Goal: Task Accomplishment & Management: Manage account settings

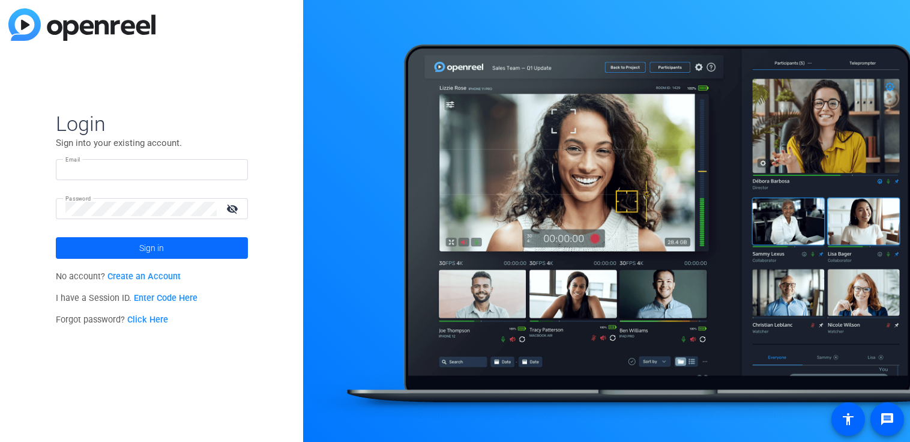
type input "[EMAIL_ADDRESS][PERSON_NAME][DOMAIN_NAME]"
click at [170, 255] on span at bounding box center [152, 247] width 192 height 29
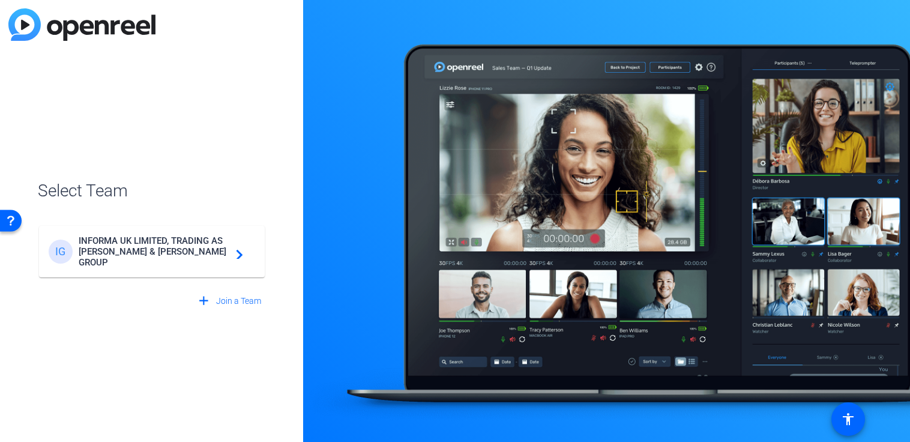
click at [177, 244] on span "INFORMA UK LIMITED, TRADING AS TAYLOR & FRANCIS GROUP" at bounding box center [154, 251] width 150 height 32
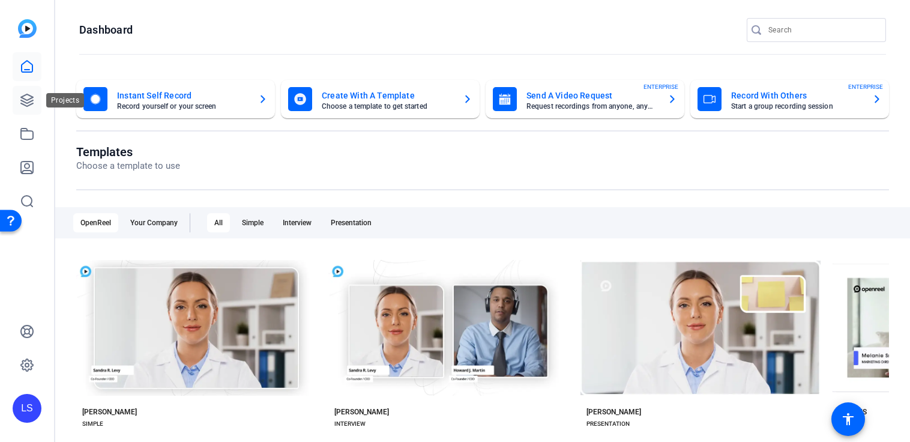
click at [25, 102] on icon at bounding box center [27, 100] width 12 height 12
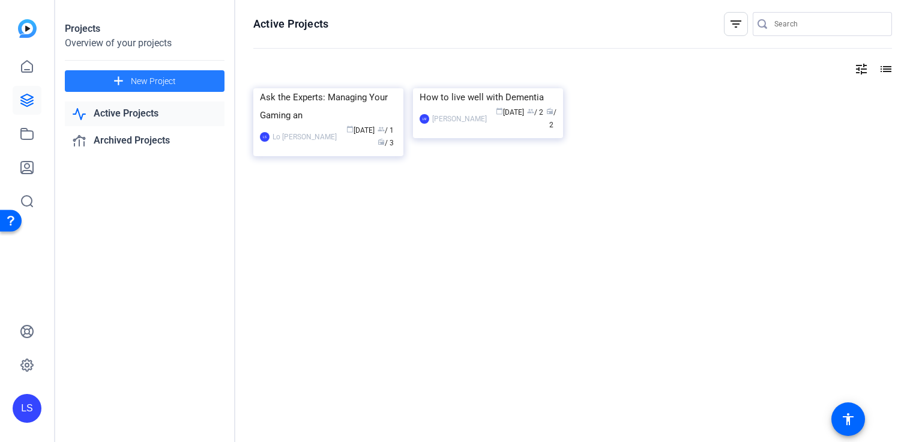
click at [176, 83] on span at bounding box center [145, 81] width 160 height 29
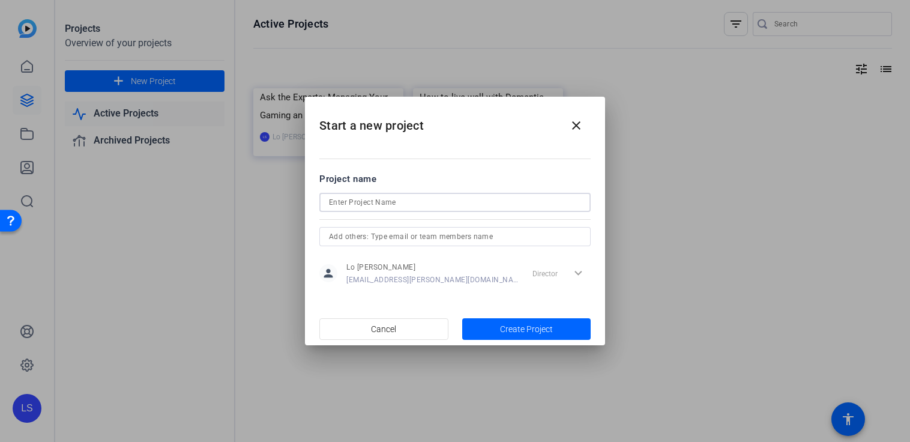
click at [427, 204] on input at bounding box center [455, 202] width 252 height 14
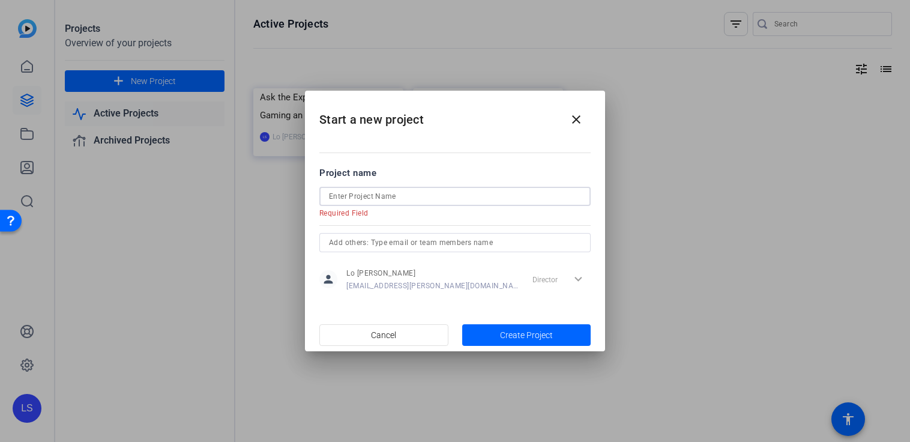
click at [346, 196] on input at bounding box center [455, 196] width 252 height 14
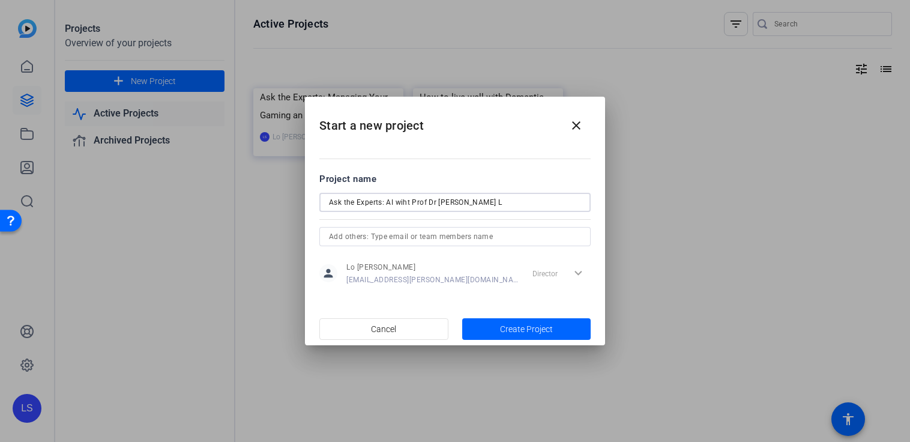
click at [448, 202] on input "Ask the Experts: AI wiht Prof Dr MAx L" at bounding box center [455, 202] width 252 height 14
click at [404, 202] on input "Ask the Experts: AI wiht Prof Dr Max L" at bounding box center [455, 202] width 252 height 14
click at [471, 205] on input "Ask the Experts: AI with Prof Dr Max L" at bounding box center [455, 202] width 252 height 14
paste input "Louwerse"
click at [466, 202] on input "Ask the Experts: AI with Prof Dr Max L Louwerse" at bounding box center [455, 202] width 252 height 14
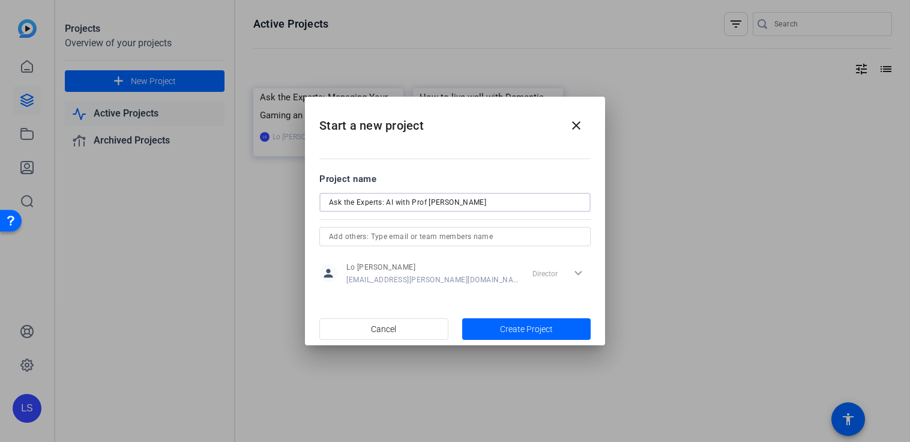
click at [511, 209] on input "Ask the Experts: AI with Prof Dr Max Louwerse" at bounding box center [455, 202] width 252 height 14
type input "Ask the Experts: AI with Prof Dr Max Louwerse"
click at [498, 236] on input "text" at bounding box center [455, 236] width 252 height 14
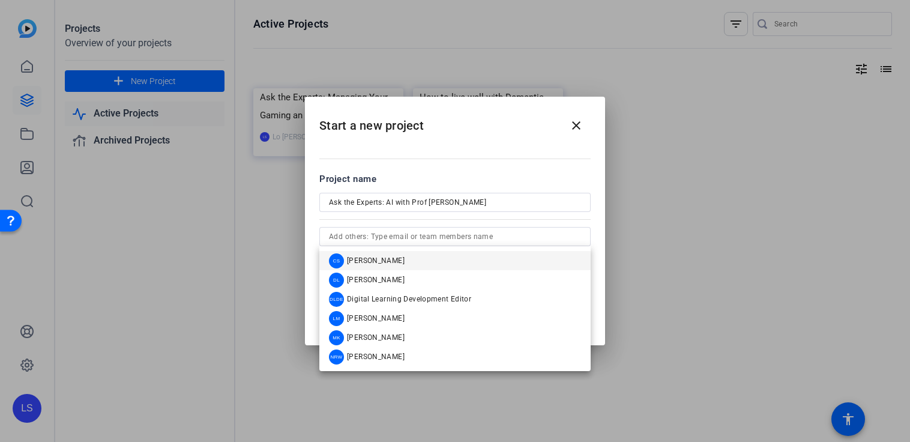
click at [636, 232] on div at bounding box center [455, 221] width 910 height 442
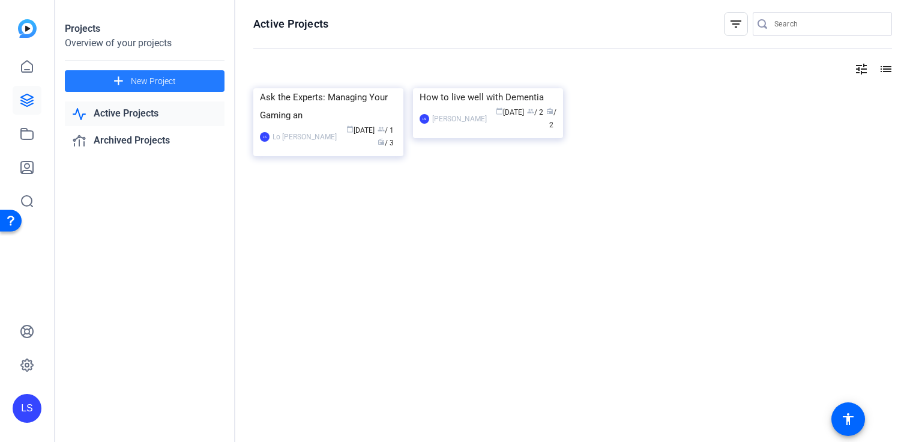
click at [141, 89] on span at bounding box center [145, 81] width 160 height 29
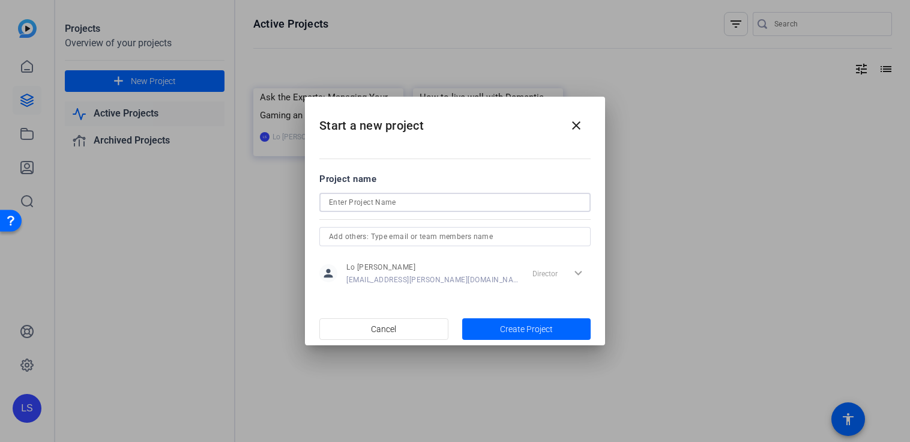
drag, startPoint x: 395, startPoint y: 200, endPoint x: 409, endPoint y: 206, distance: 15.6
click at [395, 200] on input at bounding box center [455, 202] width 252 height 14
click at [340, 200] on input "Askt he Expert" at bounding box center [455, 202] width 252 height 14
click at [378, 202] on input "Ask the Expert" at bounding box center [455, 202] width 252 height 14
paste input "Louwerse"
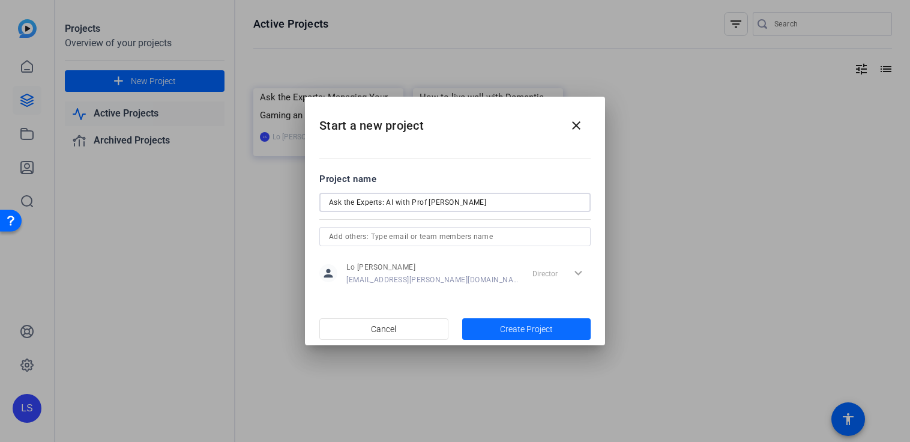
type input "Ask the Experts: AI with Prof Dr Max Louwerse"
click at [523, 333] on span "Create Project" at bounding box center [526, 329] width 53 height 13
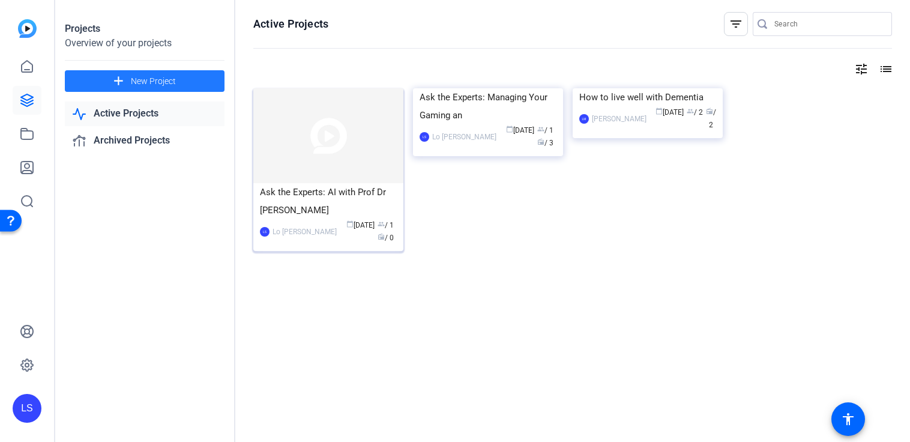
click at [319, 190] on div "Ask the Experts: AI with Prof Dr Max Lou" at bounding box center [328, 201] width 137 height 36
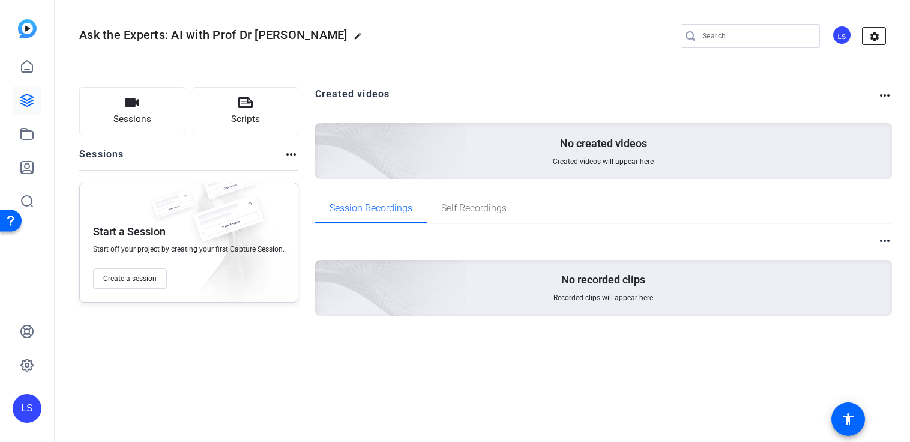
drag, startPoint x: 886, startPoint y: 44, endPoint x: 879, endPoint y: 37, distance: 9.8
click at [885, 43] on mat-icon "settings" at bounding box center [875, 37] width 24 height 18
click at [879, 37] on mat-icon "settings" at bounding box center [875, 37] width 24 height 18
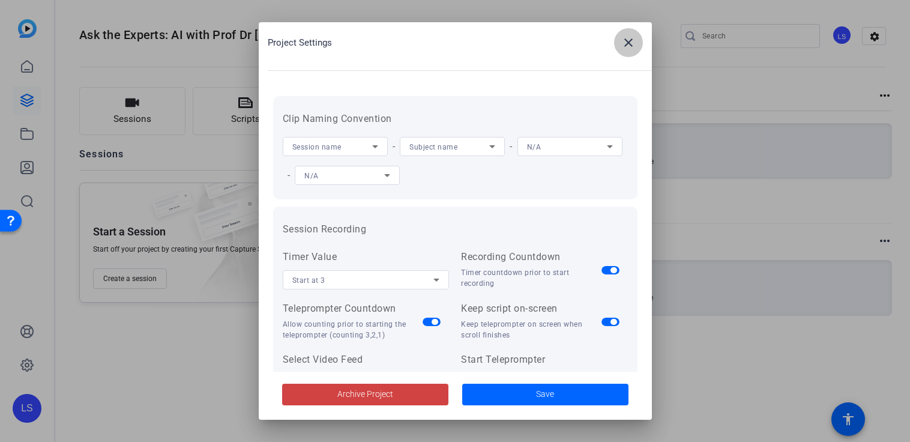
click at [632, 38] on mat-icon "close" at bounding box center [628, 42] width 14 height 14
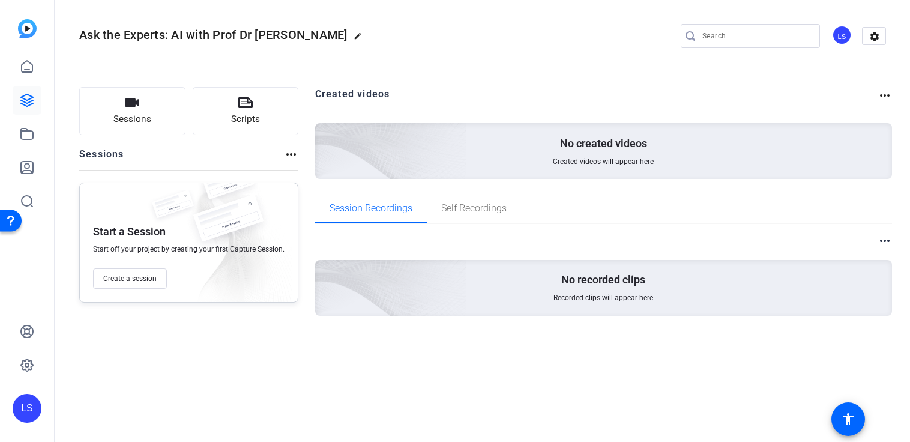
click at [354, 35] on mat-icon "edit" at bounding box center [361, 39] width 14 height 14
drag, startPoint x: 146, startPoint y: 37, endPoint x: 154, endPoint y: 34, distance: 7.8
click at [154, 34] on input "Ask the Experts: AI with Prof Dr Max Lou" at bounding box center [128, 36] width 79 height 14
click at [154, 33] on input "Ask the Experts: AI with Prof Dr Max Lou" at bounding box center [128, 36] width 79 height 14
paste input "Understanding Artificial Minds through Human Minds"
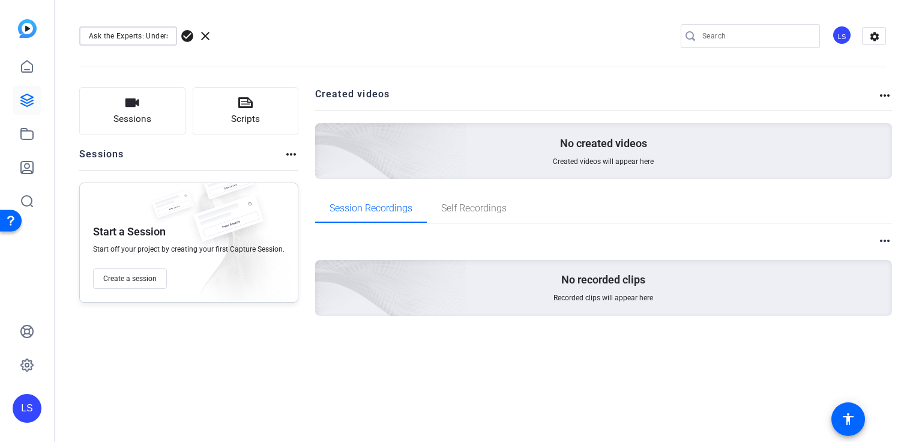
scroll to position [0, 234]
drag, startPoint x: 145, startPoint y: 34, endPoint x: 169, endPoint y: 34, distance: 23.4
click at [167, 33] on input "Ask the Experts: Understanding Artificial Minds through Human Minds with Prof D…" at bounding box center [128, 36] width 79 height 14
click at [130, 38] on input "Ask the Experts: Understanding Artificial Minds through Human Minds with Prof D…" at bounding box center [128, 36] width 79 height 14
drag, startPoint x: 96, startPoint y: 35, endPoint x: 227, endPoint y: 37, distance: 130.9
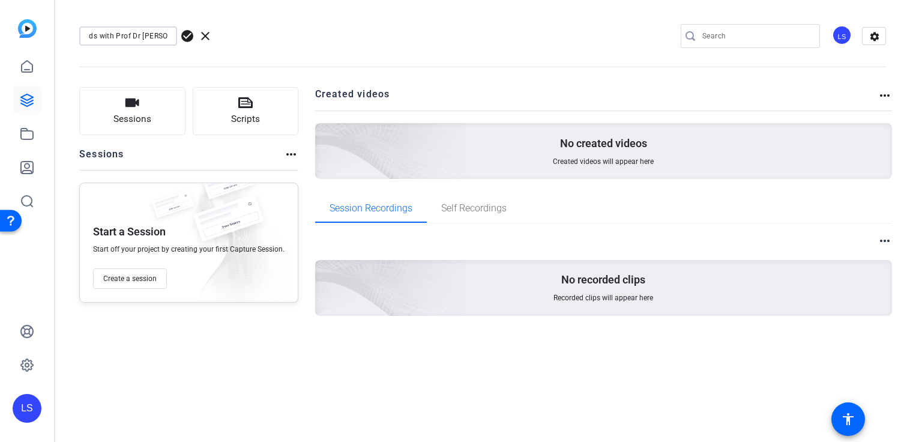
click at [227, 37] on div "Ask the Experts: Understanding Artificial Minds through Human Minds with Prof D…" at bounding box center [160, 35] width 163 height 19
type input "Ask the Experts: Understanding Artificial Minds through Human Minds"
click at [184, 35] on span "check_circle" at bounding box center [187, 36] width 14 height 14
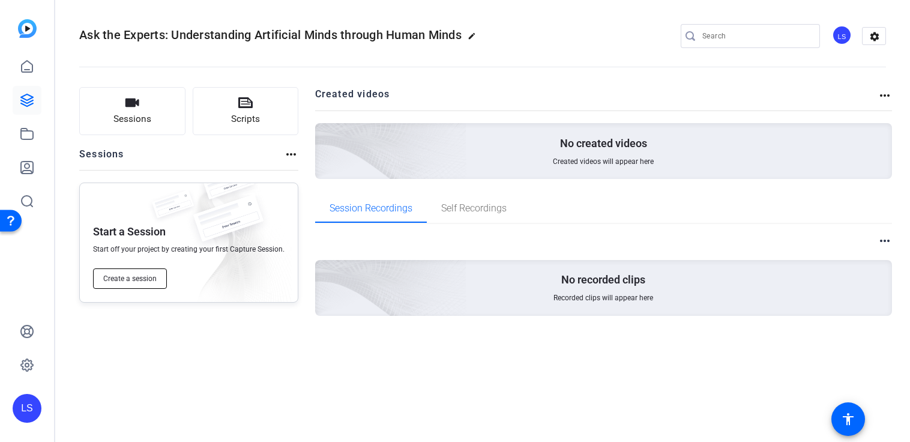
click at [151, 284] on button "Create a session" at bounding box center [130, 278] width 74 height 20
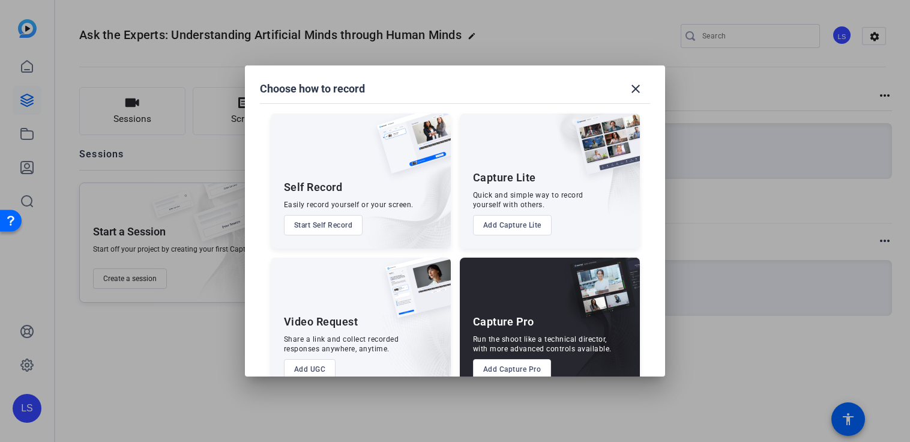
scroll to position [28, 0]
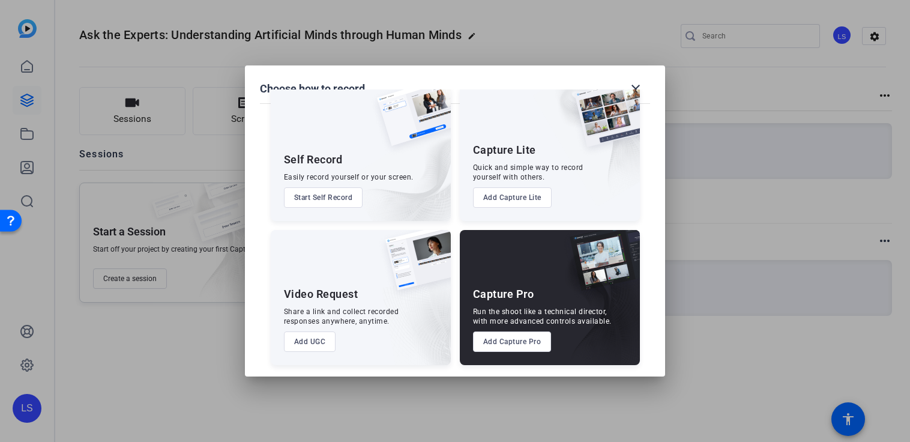
click at [500, 342] on button "Add Capture Pro" at bounding box center [512, 341] width 79 height 20
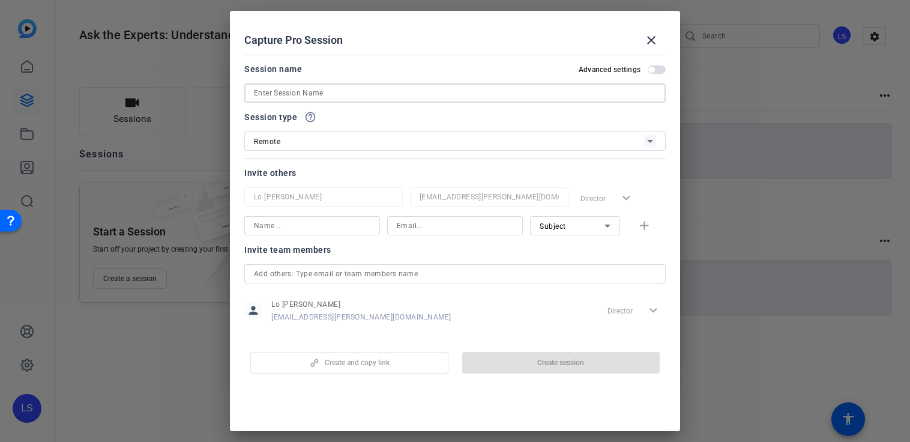
click at [360, 93] on input at bounding box center [455, 93] width 402 height 14
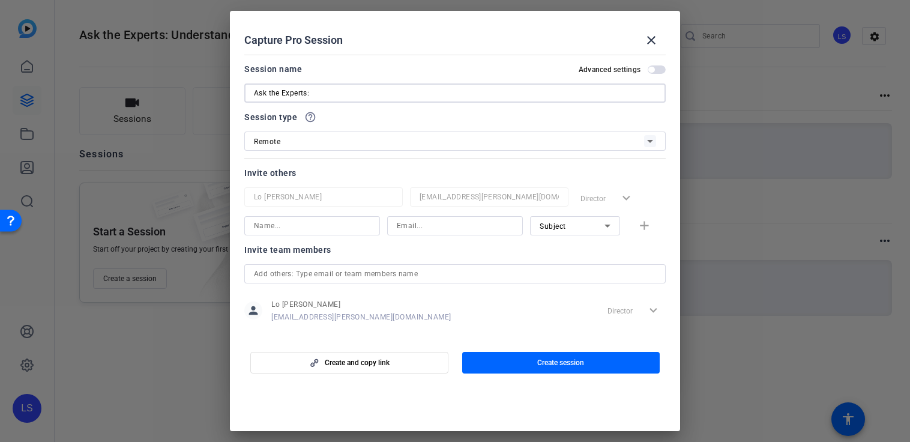
paste input "Understanding Artificial Minds through Human Minds"
type input "Ask the Experts: Understanding Artificial Minds through Human Minds"
click at [291, 223] on input at bounding box center [312, 225] width 116 height 14
drag, startPoint x: 268, startPoint y: 225, endPoint x: 218, endPoint y: 222, distance: 50.5
click at [218, 222] on div "Choose how to record close Self Record Easily record yourself or your screen. S…" at bounding box center [455, 221] width 910 height 442
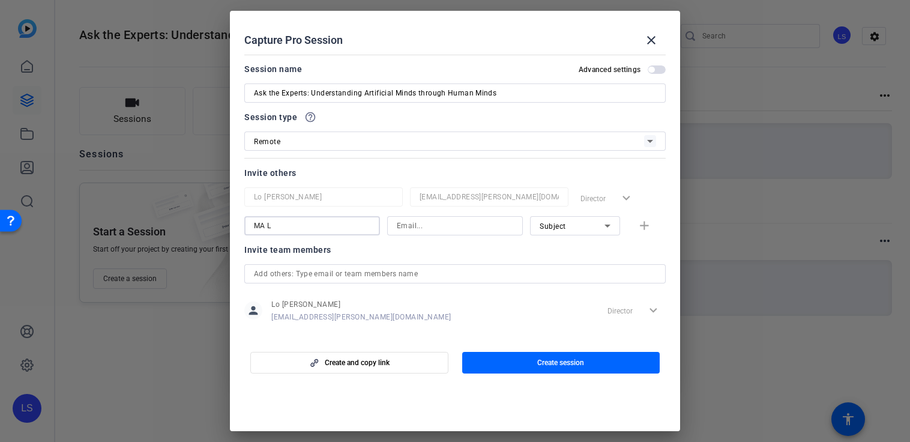
paste input "ax M. Louwerse"
type input "Max M. Louwerse"
click at [472, 227] on input at bounding box center [455, 225] width 116 height 14
paste input "M.M.Louwerse@tilburguniversity.edu"
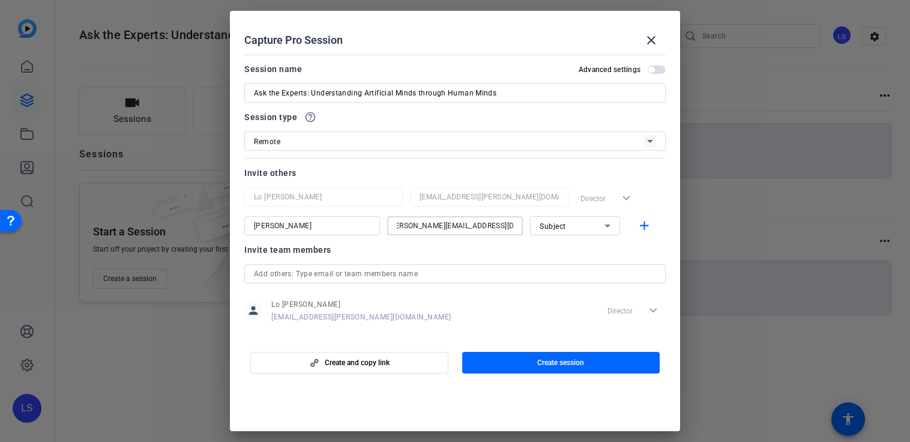
type input "M.M.Louwerse@tilburguniversity.edu"
click at [564, 227] on span "Subject" at bounding box center [553, 226] width 26 height 8
click at [552, 292] on span "Subject" at bounding box center [553, 288] width 26 height 14
click at [652, 71] on span "button" at bounding box center [651, 70] width 6 height 6
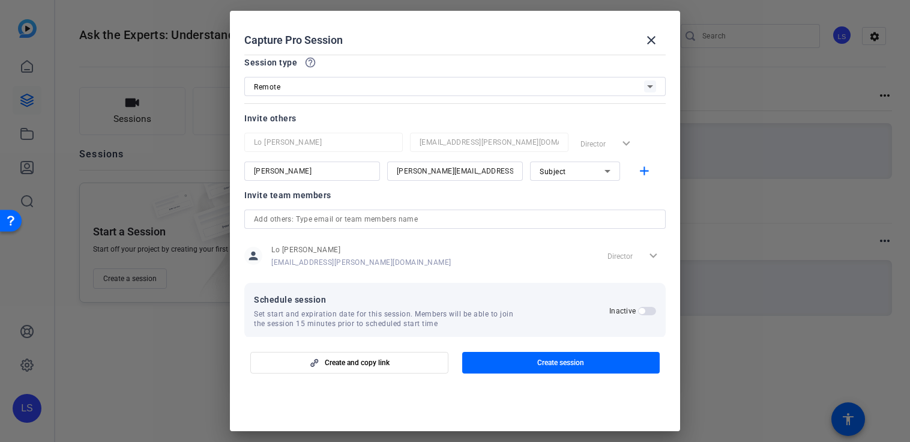
scroll to position [68, 0]
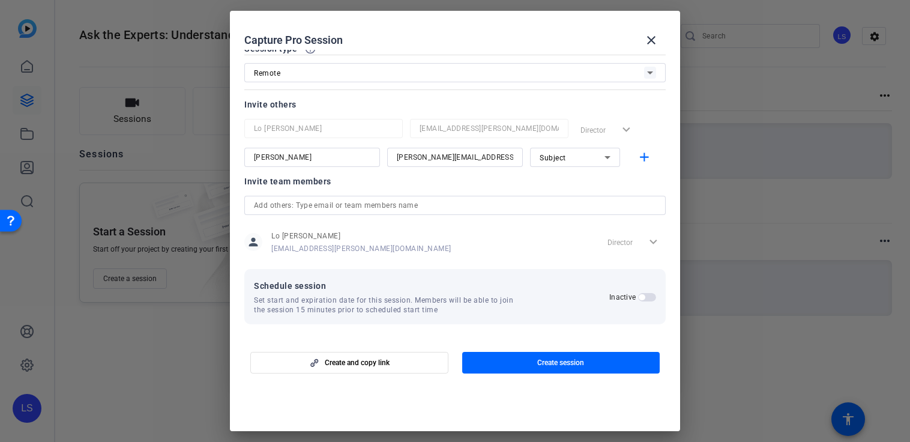
click at [638, 297] on span "button" at bounding box center [647, 297] width 18 height 8
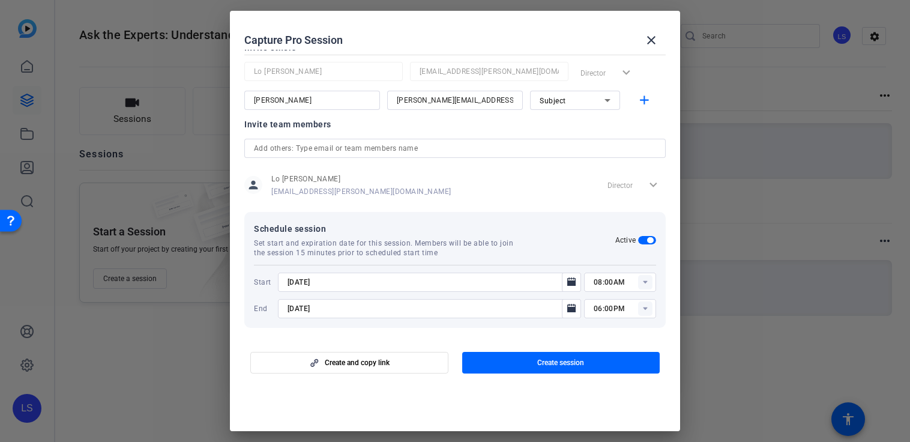
scroll to position [129, 0]
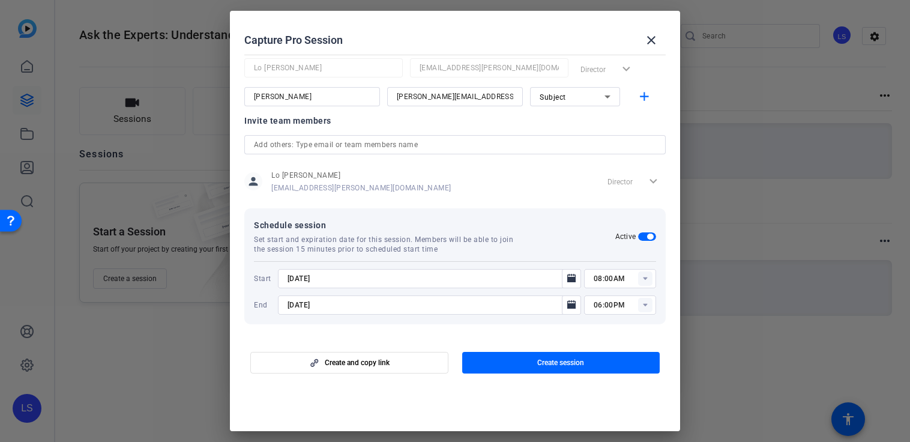
click at [297, 281] on input "9/1/2025" at bounding box center [424, 278] width 272 height 14
click at [573, 280] on icon "Open calendar" at bounding box center [571, 278] width 8 height 8
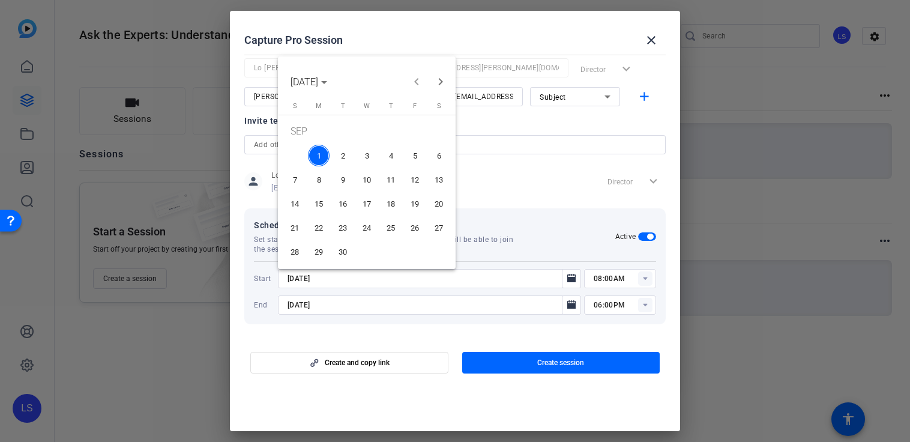
click at [387, 160] on span "4" at bounding box center [391, 156] width 22 height 22
type input "9/4/2025"
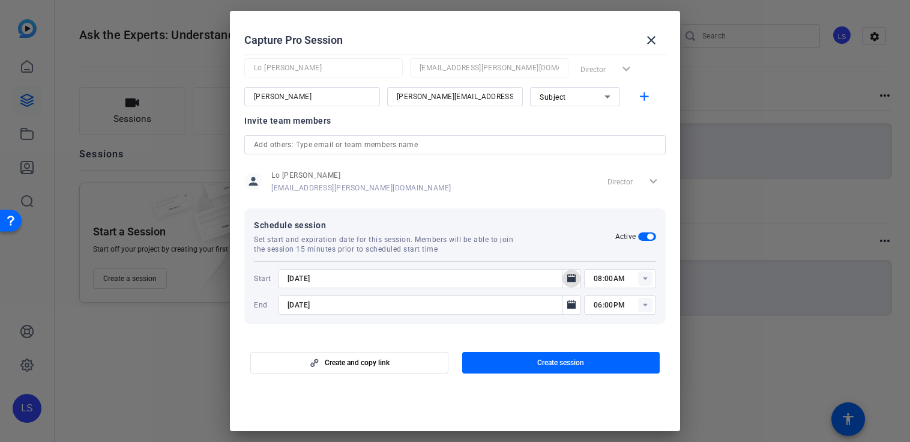
click at [642, 277] on rect at bounding box center [645, 278] width 14 height 14
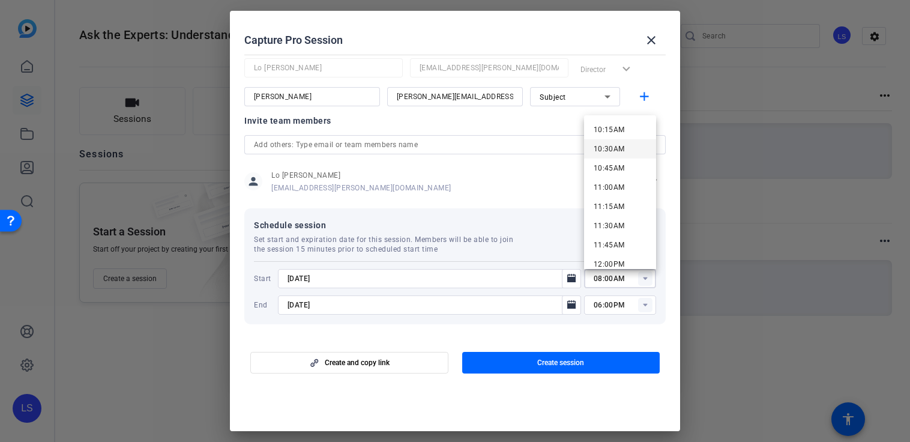
scroll to position [719, 0]
click at [604, 180] on span "10:00AM" at bounding box center [609, 179] width 31 height 8
type input "10:00AM"
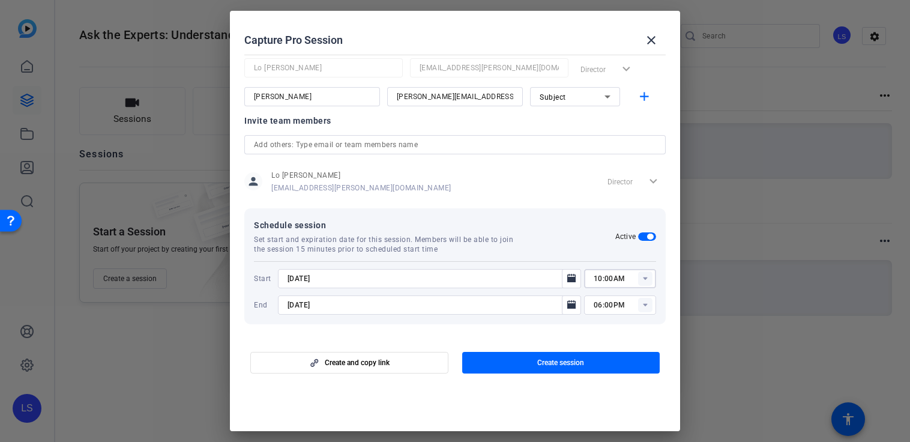
click at [651, 304] on rect at bounding box center [645, 305] width 14 height 14
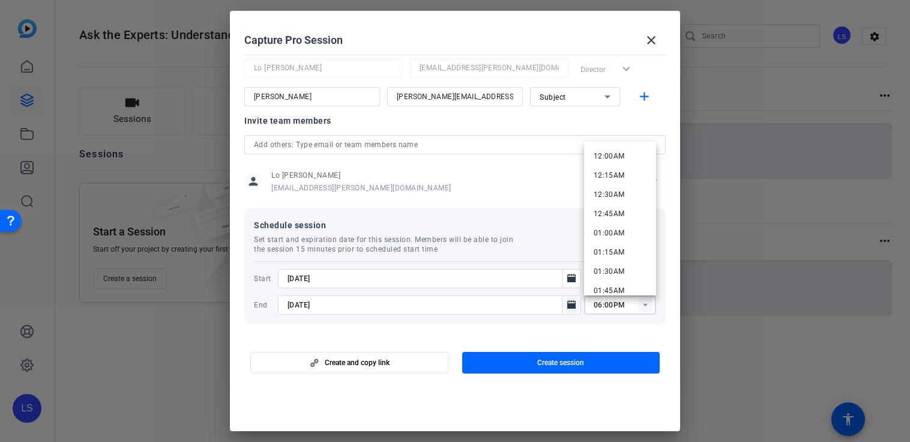
drag, startPoint x: 552, startPoint y: 312, endPoint x: 572, endPoint y: 306, distance: 20.7
click at [568, 307] on div "9/8/2025" at bounding box center [435, 304] width 294 height 19
click at [573, 305] on icon "Open calendar" at bounding box center [571, 304] width 8 height 8
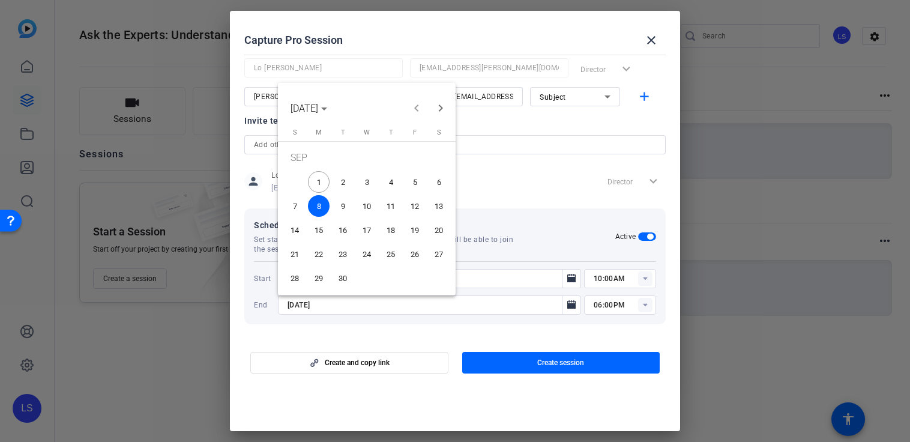
click at [388, 181] on span "4" at bounding box center [391, 182] width 22 height 22
type input "9/4/2025"
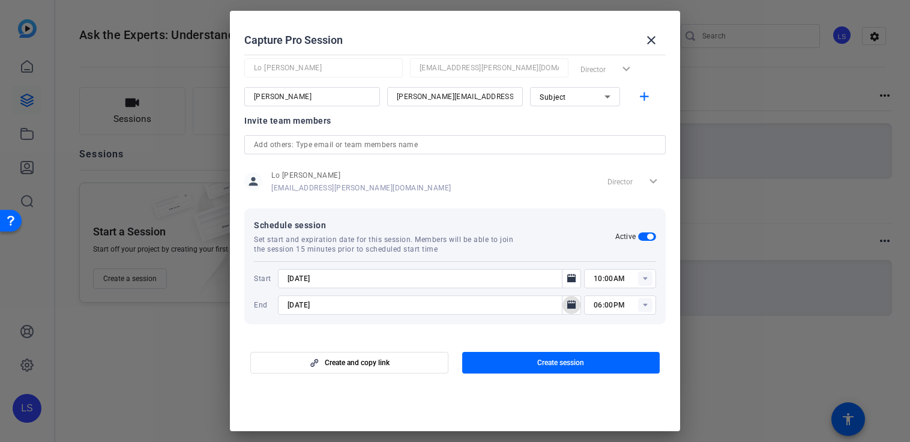
click at [642, 303] on rect at bounding box center [645, 305] width 14 height 14
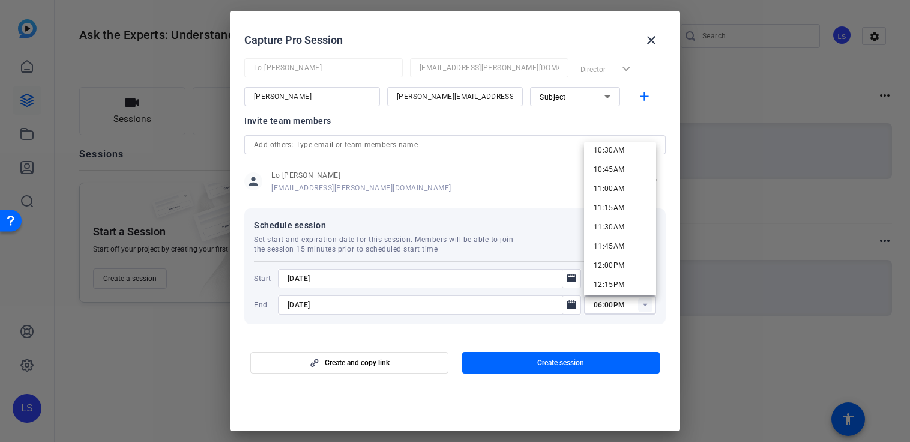
scroll to position [819, 0]
click at [616, 259] on span "12:00PM" at bounding box center [609, 259] width 31 height 8
type input "12:00PM"
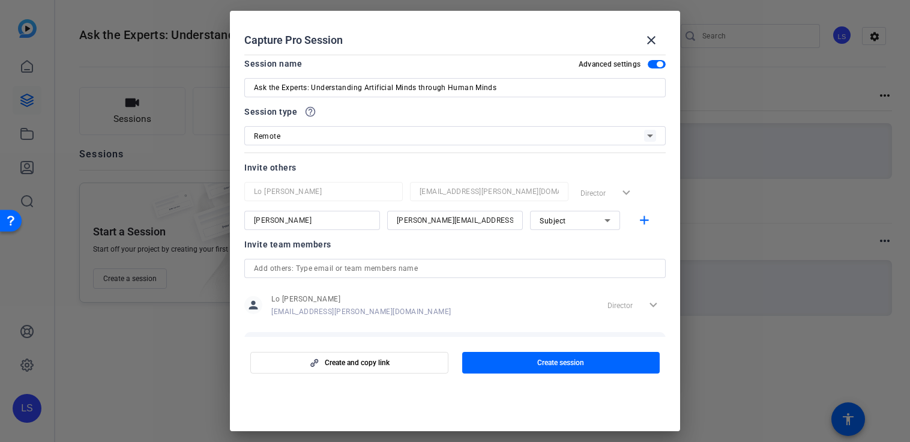
scroll to position [0, 0]
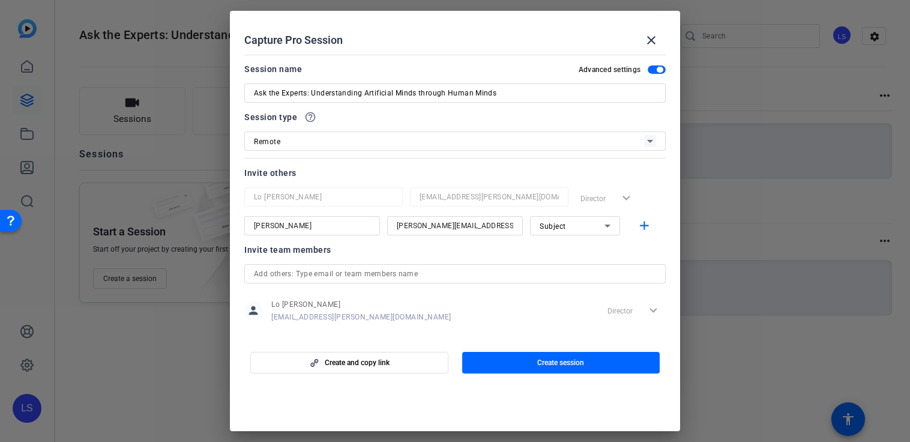
click at [429, 140] on div "Remote" at bounding box center [449, 141] width 390 height 15
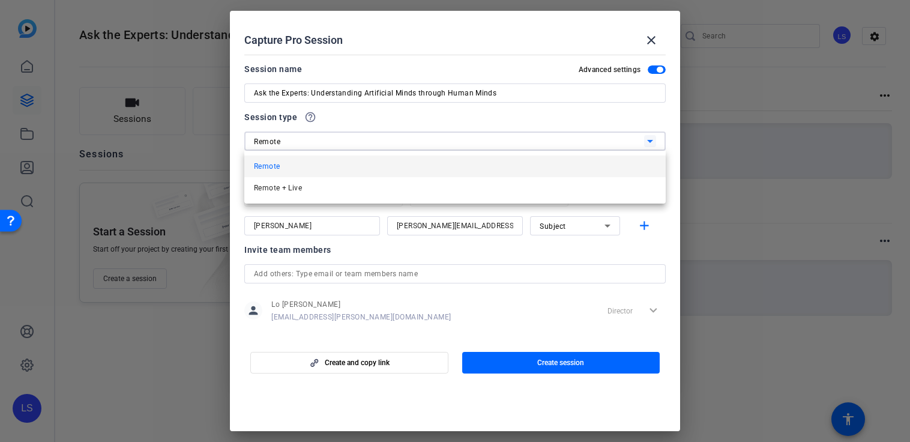
click at [429, 140] on div at bounding box center [455, 221] width 910 height 442
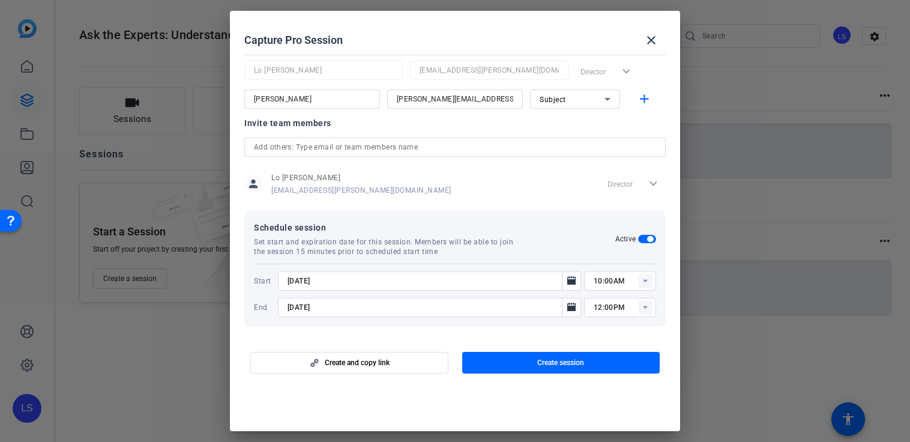
scroll to position [129, 0]
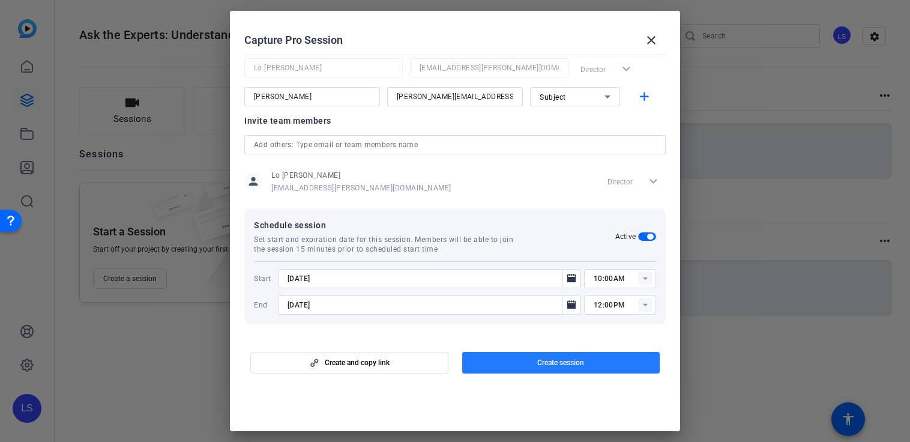
click at [514, 370] on span "button" at bounding box center [561, 362] width 198 height 29
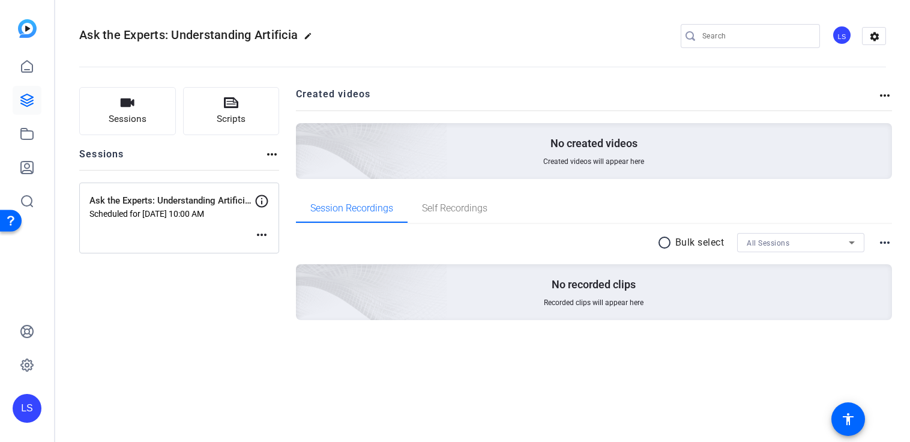
click at [275, 154] on mat-icon "more_horiz" at bounding box center [272, 154] width 14 height 14
click at [265, 233] on div at bounding box center [455, 221] width 910 height 442
click at [259, 236] on mat-icon "more_horiz" at bounding box center [262, 234] width 14 height 14
click at [383, 239] on div at bounding box center [455, 221] width 910 height 442
click at [884, 95] on mat-icon "more_horiz" at bounding box center [885, 95] width 14 height 14
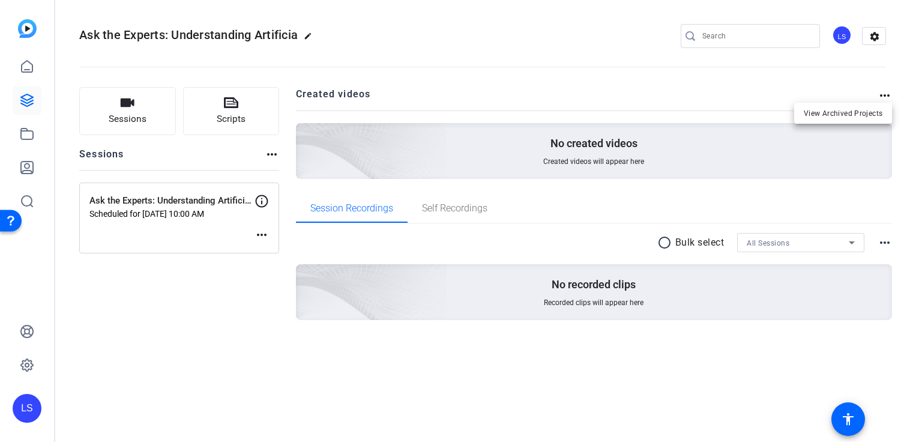
click at [243, 277] on div at bounding box center [455, 221] width 910 height 442
click at [884, 242] on mat-icon "more_horiz" at bounding box center [885, 242] width 14 height 14
drag, startPoint x: 417, startPoint y: 229, endPoint x: 429, endPoint y: 224, distance: 12.9
click at [417, 229] on div at bounding box center [455, 221] width 910 height 442
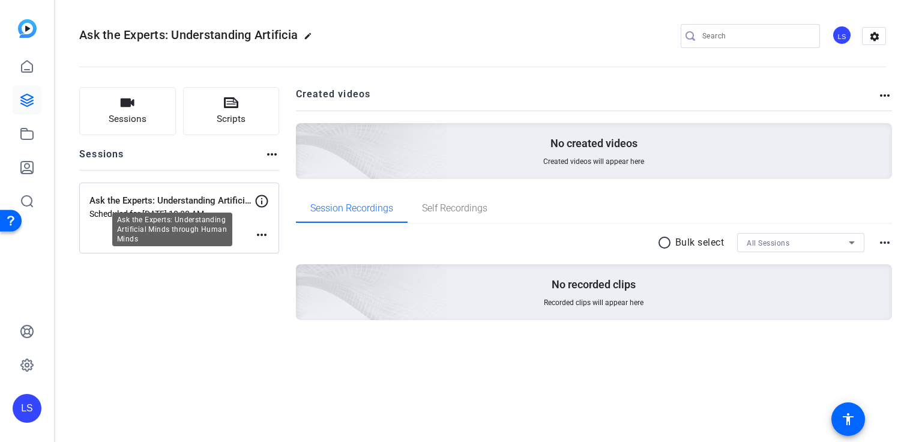
click at [188, 199] on p "Ask the Experts: Understanding Artificial Minds through Human Minds" at bounding box center [171, 201] width 165 height 14
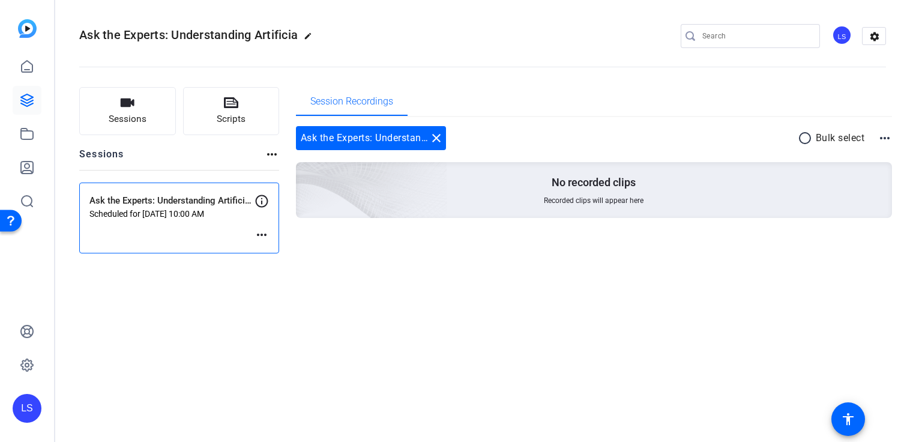
click at [888, 135] on mat-icon "more_horiz" at bounding box center [885, 138] width 14 height 14
drag, startPoint x: 574, startPoint y: 128, endPoint x: 533, endPoint y: 128, distance: 40.8
click at [563, 128] on div at bounding box center [455, 221] width 910 height 442
click at [125, 121] on span "Sessions" at bounding box center [128, 119] width 38 height 14
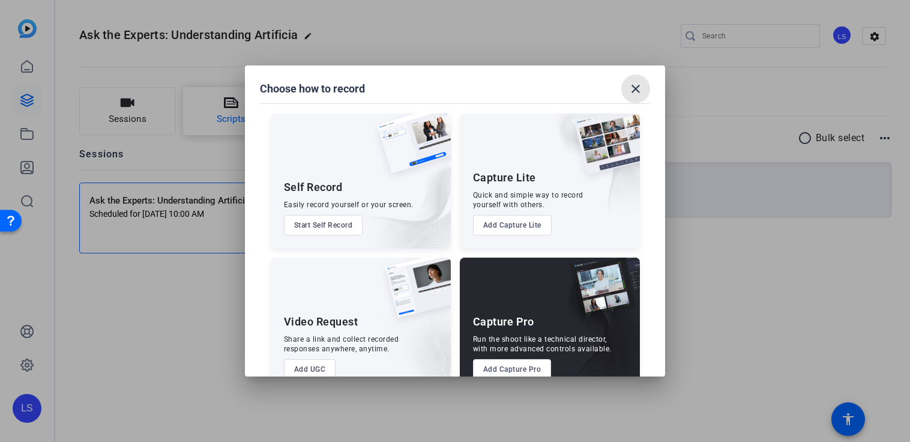
drag, startPoint x: 633, startPoint y: 85, endPoint x: 265, endPoint y: 123, distance: 369.3
click at [633, 85] on mat-icon "close" at bounding box center [635, 89] width 14 height 14
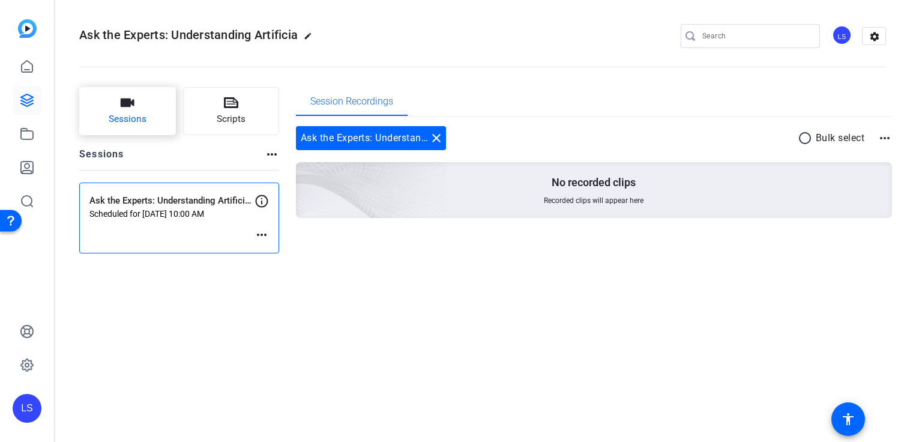
click at [128, 110] on button "Sessions" at bounding box center [127, 111] width 97 height 48
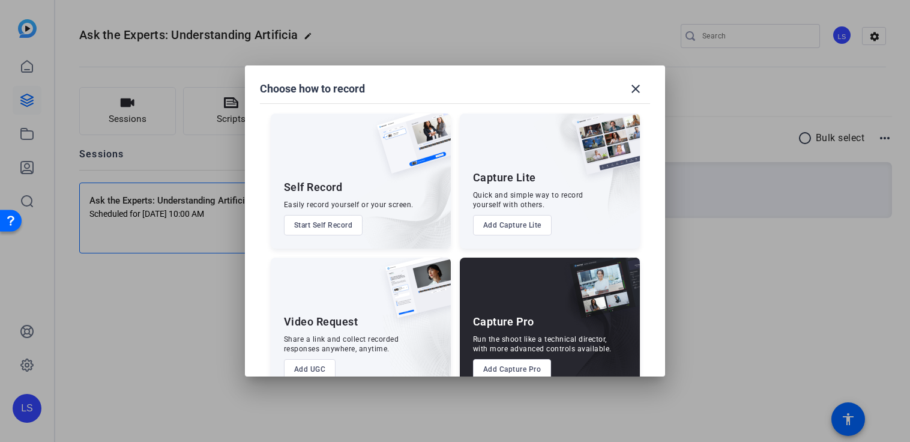
drag, startPoint x: 130, startPoint y: 301, endPoint x: 130, endPoint y: 279, distance: 22.2
click at [130, 283] on div at bounding box center [455, 221] width 910 height 442
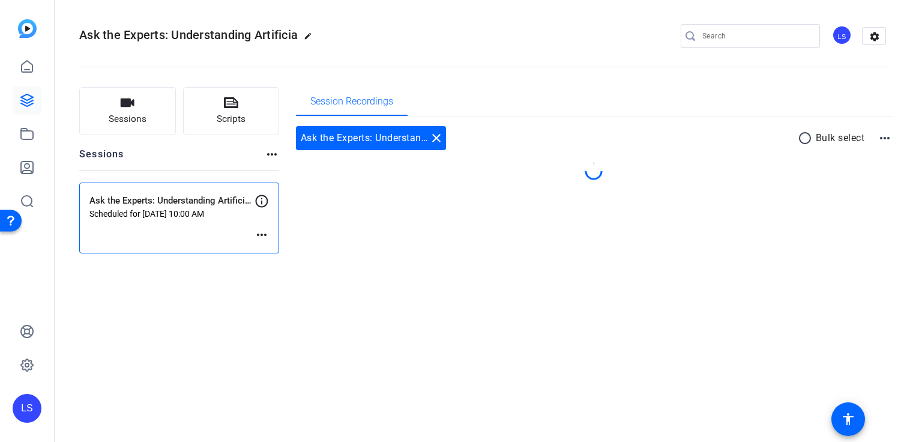
click at [150, 207] on p "Ask the Experts: Understanding Artificial Minds through Human Minds" at bounding box center [171, 201] width 165 height 14
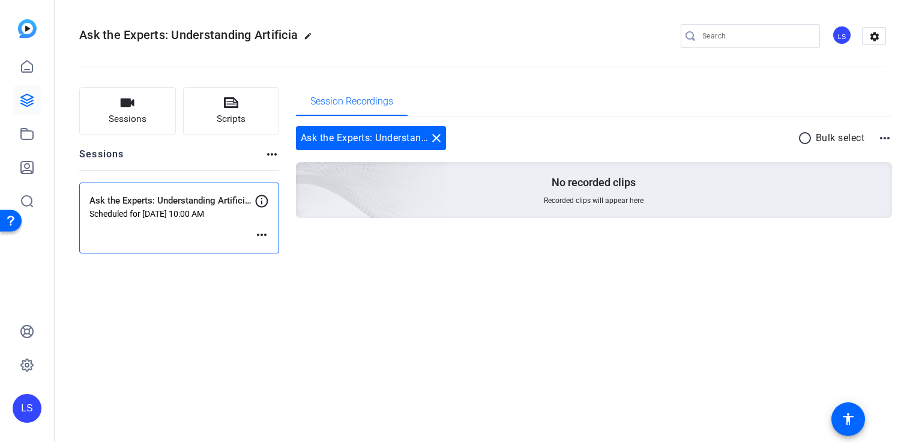
click at [262, 238] on mat-icon "more_horiz" at bounding box center [262, 234] width 14 height 14
click at [271, 256] on span "Edit Session" at bounding box center [291, 252] width 55 height 14
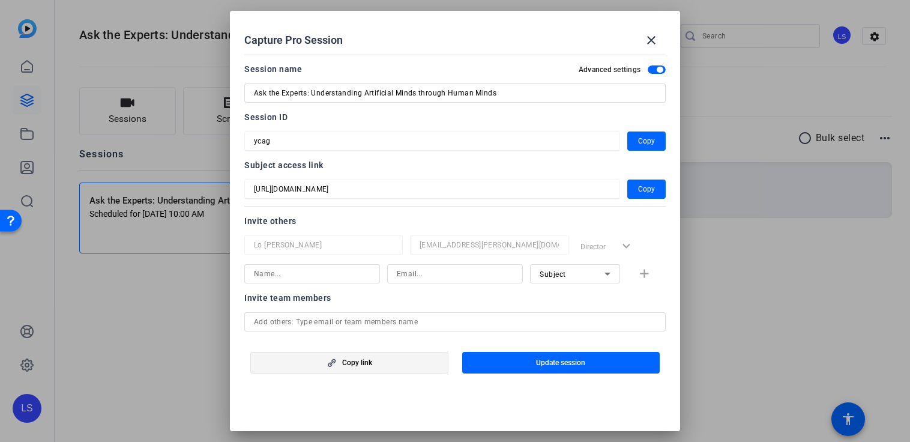
click at [376, 358] on span "button" at bounding box center [349, 362] width 197 height 29
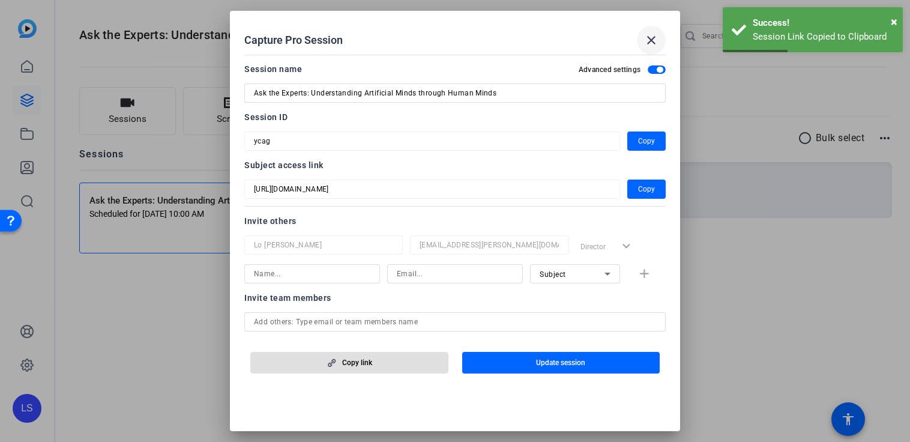
click at [654, 38] on mat-icon "close" at bounding box center [651, 40] width 14 height 14
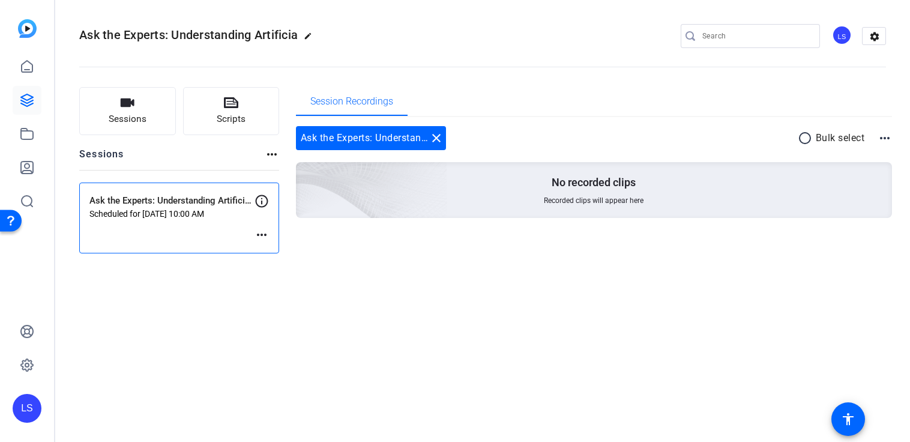
click at [211, 210] on p "Scheduled for Sep 04, 2025 @ 10:00 AM" at bounding box center [171, 214] width 165 height 10
click at [270, 234] on div "Ask the Experts: Understanding Artificial Minds through Human Minds Scheduled f…" at bounding box center [179, 217] width 200 height 71
click at [264, 236] on mat-icon "more_horiz" at bounding box center [262, 234] width 14 height 14
click at [277, 253] on span "Edit Session" at bounding box center [291, 252] width 55 height 14
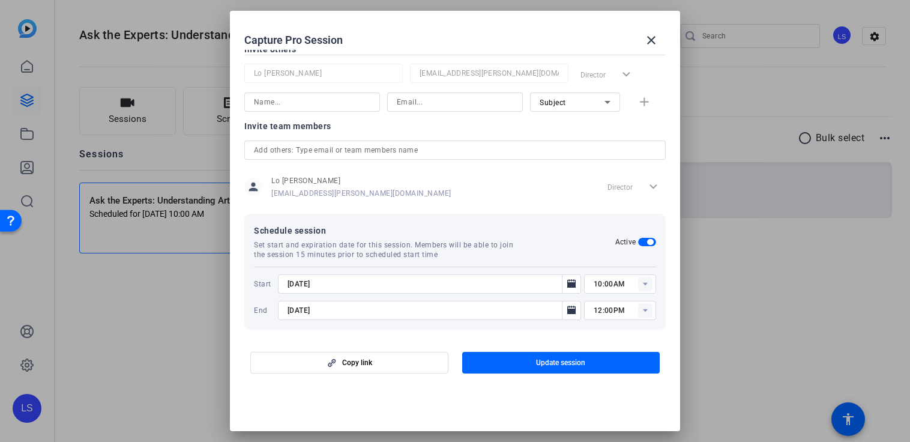
scroll to position [177, 0]
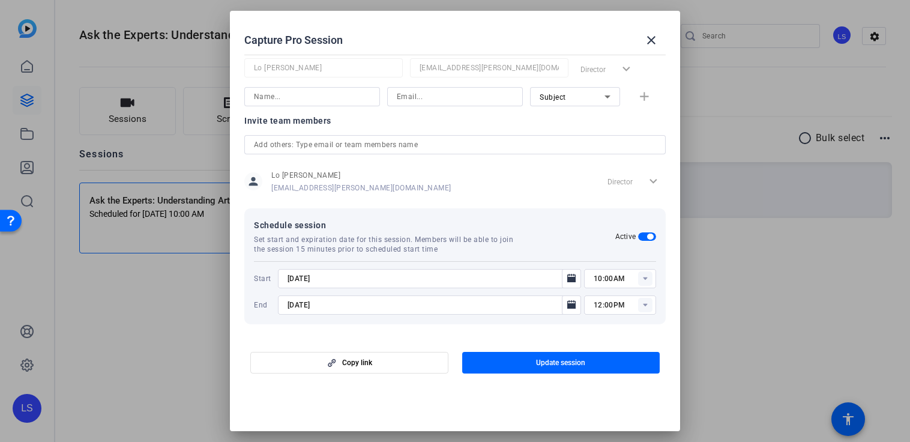
click at [649, 277] on rect at bounding box center [645, 278] width 14 height 14
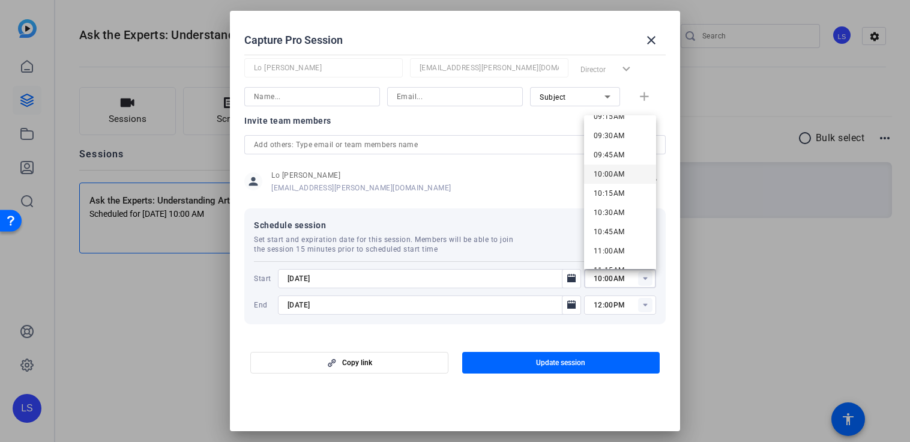
scroll to position [724, 0]
click at [615, 155] on span "09:45AM" at bounding box center [609, 155] width 31 height 8
type input "09:45AM"
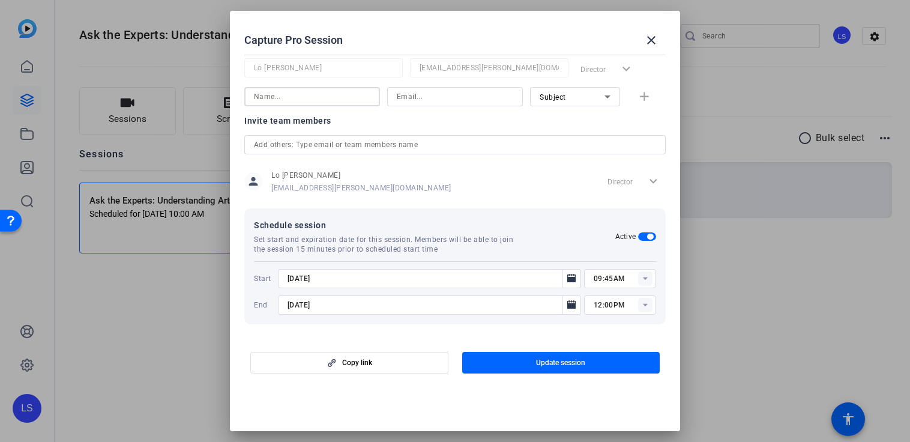
click at [262, 98] on input at bounding box center [312, 96] width 116 height 14
paste input "The interview would be conducted remotely via OpenReel, allowing us to easily c…"
type input "The interview would be conducted remotely via OpenReel, allowing us to easily c…"
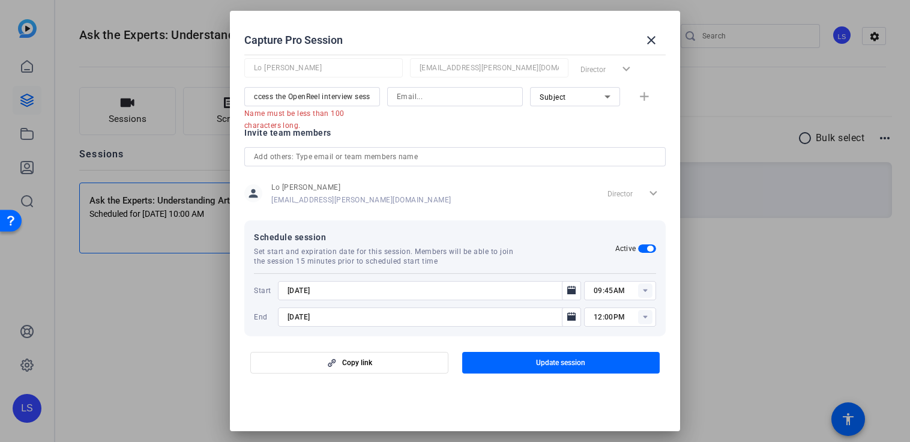
scroll to position [0, 0]
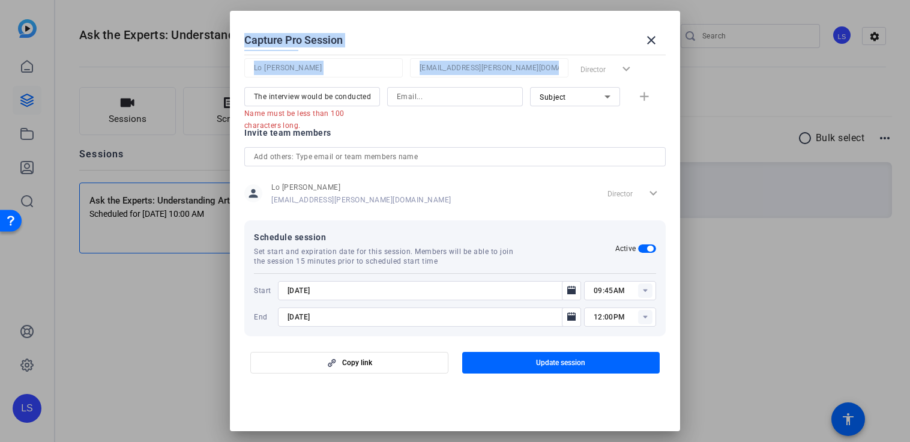
drag, startPoint x: 371, startPoint y: 95, endPoint x: 149, endPoint y: 100, distance: 221.5
click at [149, 100] on div "Capture Pro Session close Session name Advanced settings Ask the Experts: Under…" at bounding box center [455, 221] width 910 height 442
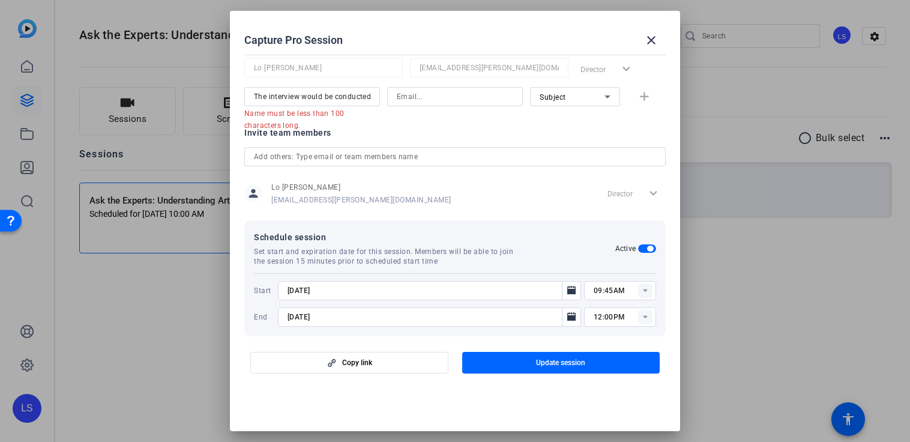
click at [333, 107] on mat-error "Name must be less than 100 characters long." at bounding box center [307, 118] width 126 height 25
click at [332, 101] on input "The interview would be conducted remotely via OpenReel, allowing us to easily c…" at bounding box center [312, 96] width 116 height 14
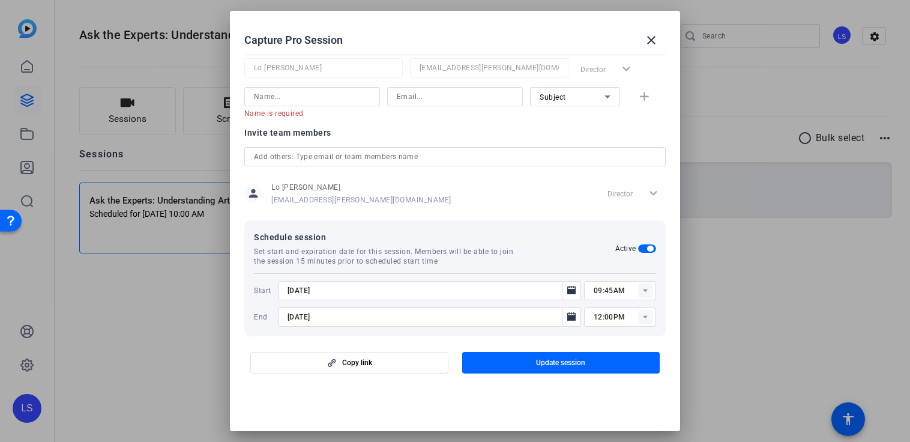
click at [103, 262] on div at bounding box center [455, 221] width 910 height 442
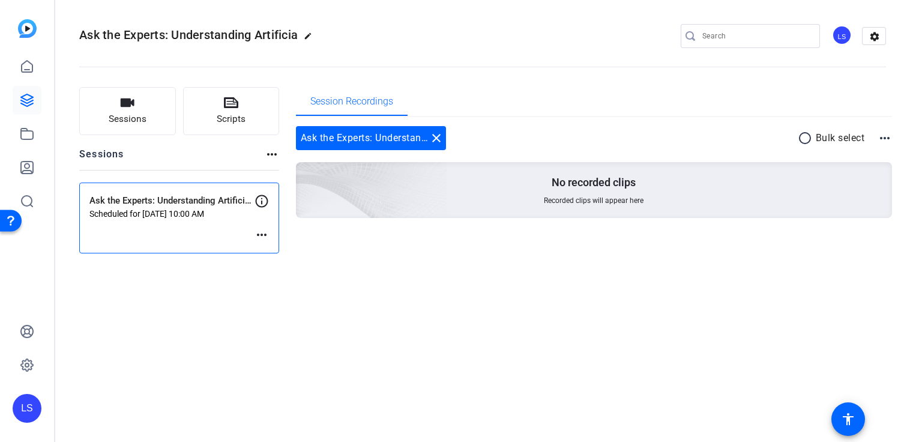
click at [154, 213] on p "Scheduled for Sep 04, 2025 @ 10:00 AM" at bounding box center [171, 214] width 165 height 10
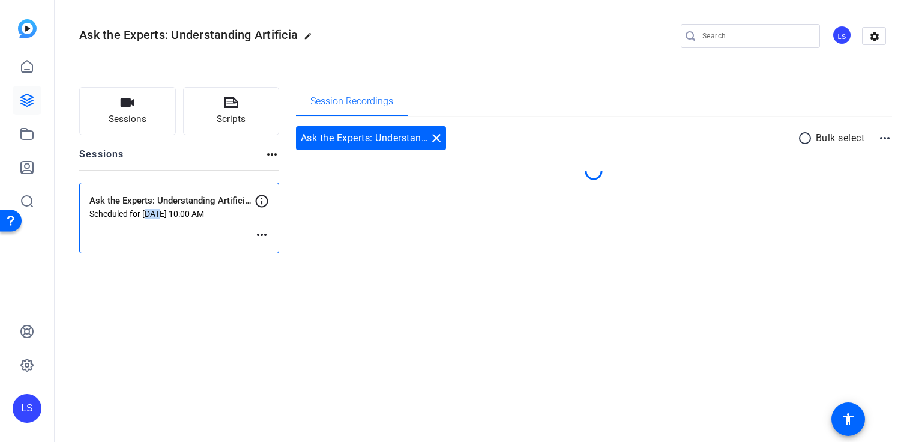
click at [154, 213] on p "Scheduled for Sep 04, 2025 @ 10:00 AM" at bounding box center [171, 214] width 165 height 10
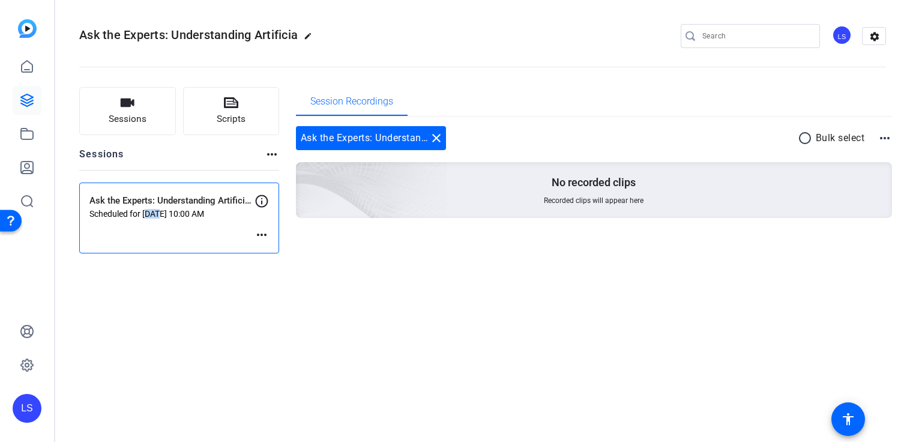
click at [259, 206] on icon at bounding box center [262, 201] width 13 height 13
click at [262, 235] on mat-icon "more_horiz" at bounding box center [262, 234] width 14 height 14
click at [279, 252] on span "Edit Session" at bounding box center [291, 252] width 55 height 14
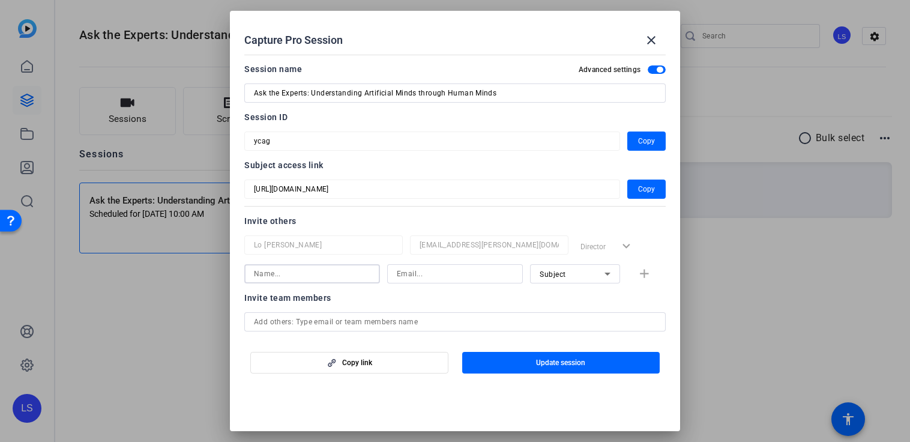
click at [304, 273] on input at bounding box center [312, 274] width 116 height 14
paste input "M.M.Louwerse@tilburguniversity.edu"
type input "M.M.Louwerse@tilburguniversity.edu"
click at [446, 278] on input at bounding box center [455, 274] width 116 height 14
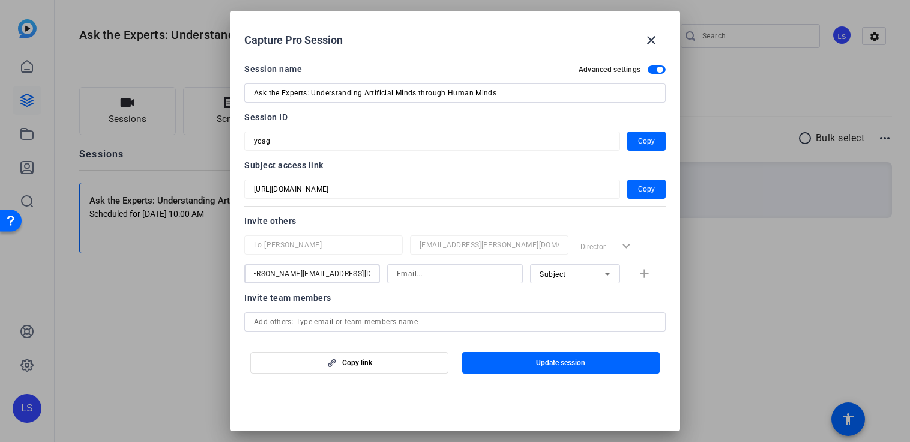
scroll to position [0, 0]
paste input "M.M.Louwerse@tilburguniversity.edu"
type input "M.M.Louwerse@tilburguniversity.edu"
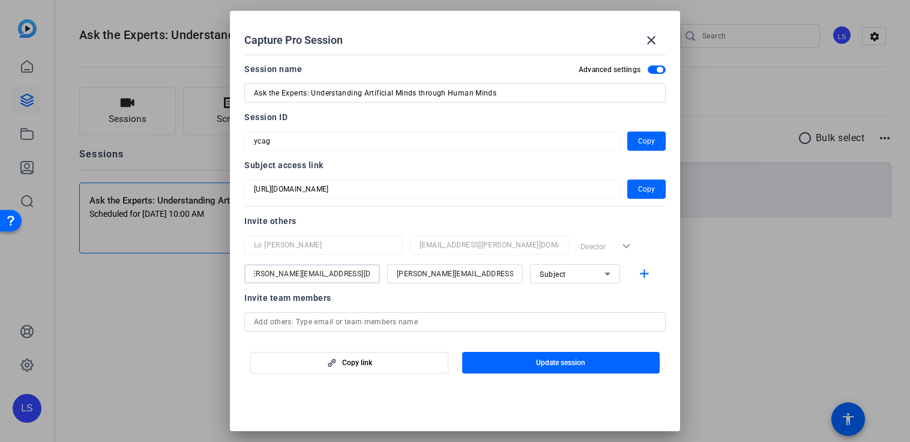
drag, startPoint x: 303, startPoint y: 274, endPoint x: 519, endPoint y: 284, distance: 216.9
click at [519, 283] on div "M.M.Louwerse@tilburguniversity.edu M.M.Louwerse@tilburguniversity.edu Subject a…" at bounding box center [454, 273] width 421 height 19
type input "M.M.Louwerse"
click at [642, 276] on mat-icon "add" at bounding box center [644, 274] width 15 height 15
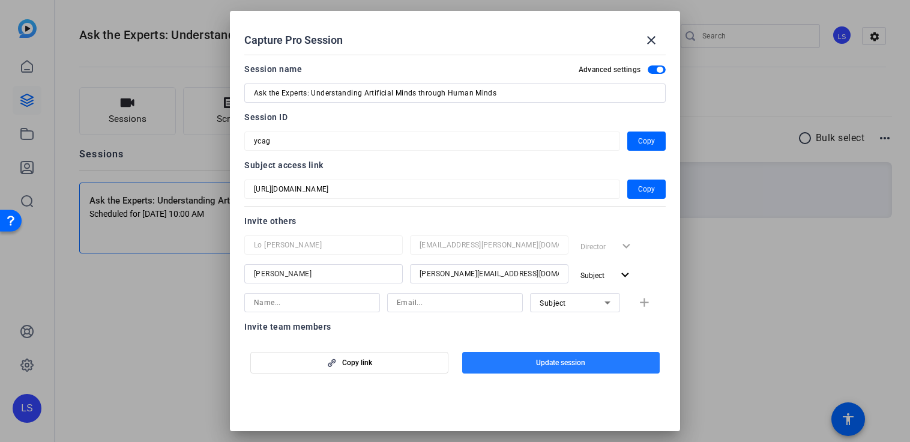
click at [561, 367] on span "Update session" at bounding box center [560, 363] width 49 height 10
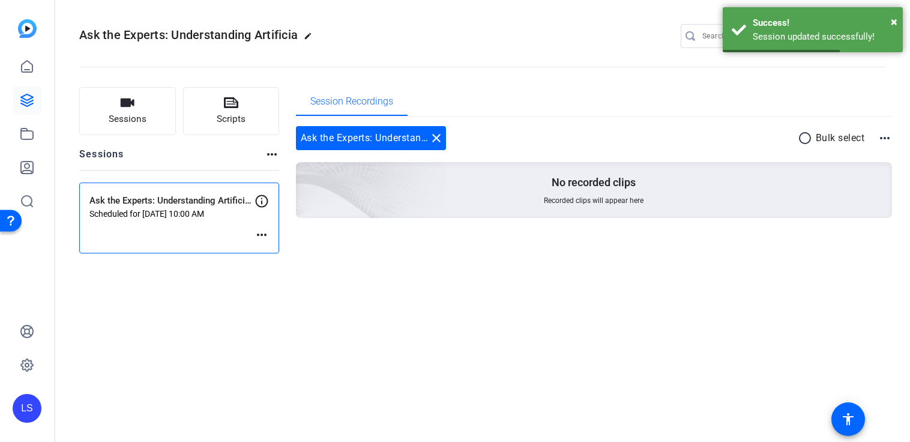
click at [265, 233] on mat-icon "more_horiz" at bounding box center [262, 234] width 14 height 14
click at [271, 248] on span "Edit Session" at bounding box center [291, 252] width 55 height 14
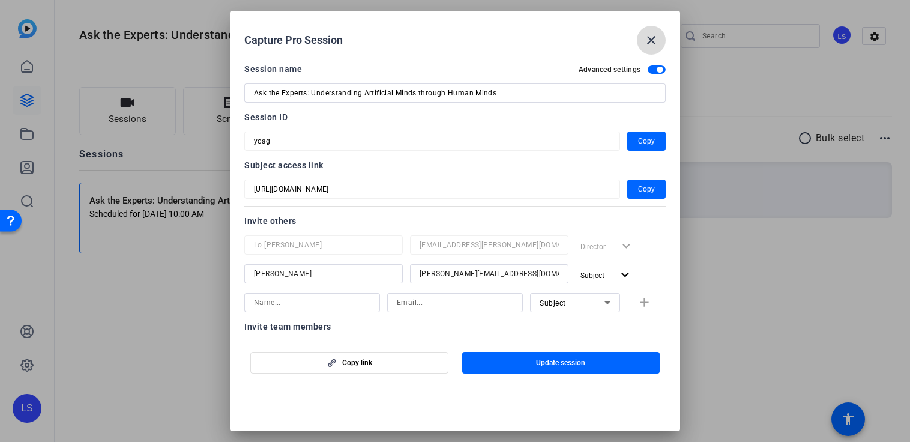
click at [659, 40] on span at bounding box center [651, 40] width 29 height 29
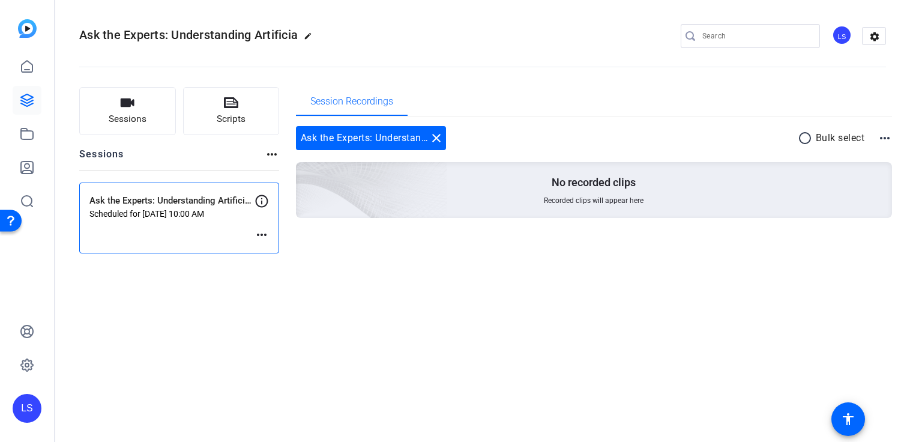
click at [266, 232] on mat-icon "more_horiz" at bounding box center [262, 234] width 14 height 14
click at [268, 247] on span "Edit Session" at bounding box center [291, 252] width 55 height 14
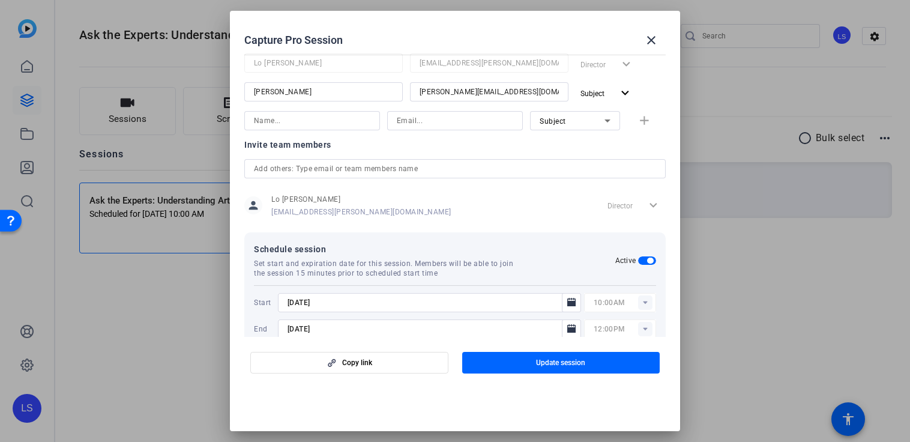
scroll to position [206, 0]
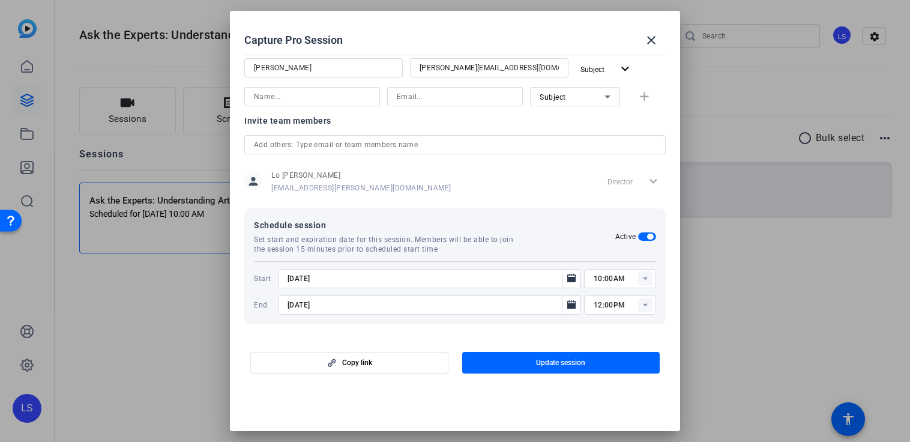
click at [649, 277] on rect at bounding box center [645, 278] width 14 height 14
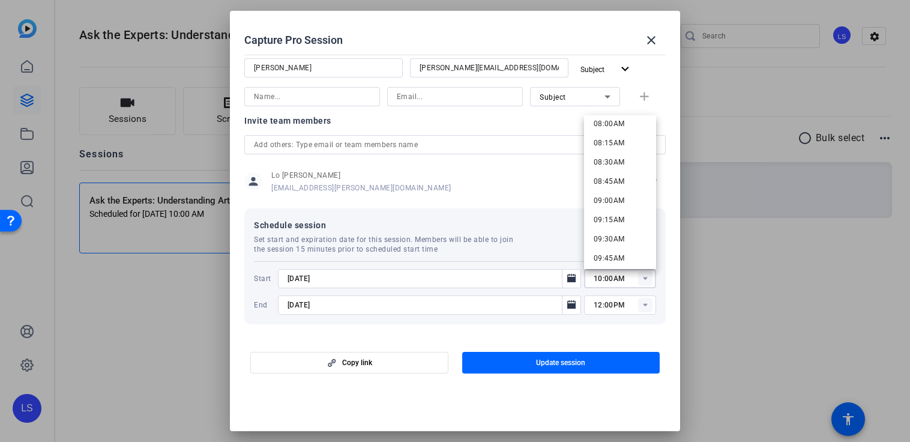
scroll to position [621, 0]
click at [616, 258] on span "09:45AM" at bounding box center [609, 257] width 31 height 8
type input "09:45AM"
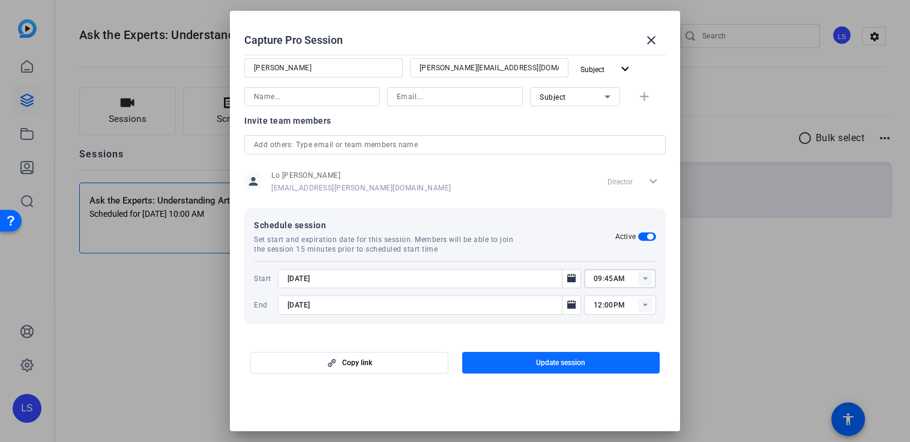
click at [581, 363] on span "Update session" at bounding box center [560, 363] width 49 height 10
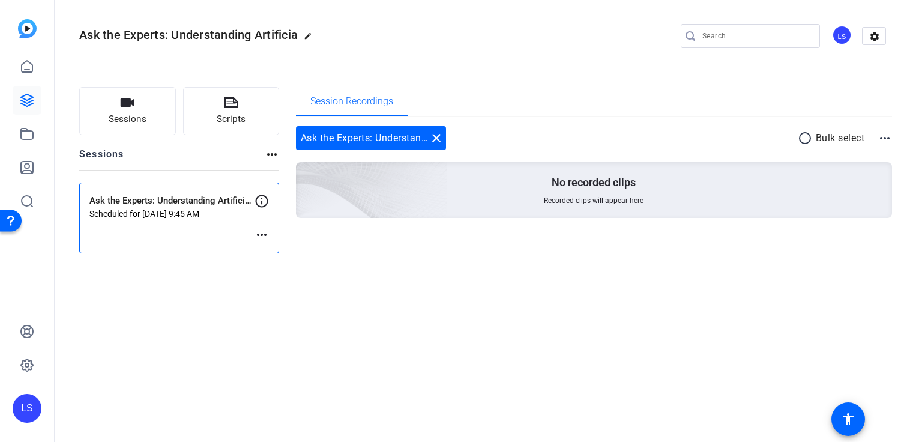
click at [261, 237] on mat-icon "more_horiz" at bounding box center [262, 234] width 14 height 14
click at [272, 252] on span "Edit Session" at bounding box center [291, 252] width 55 height 14
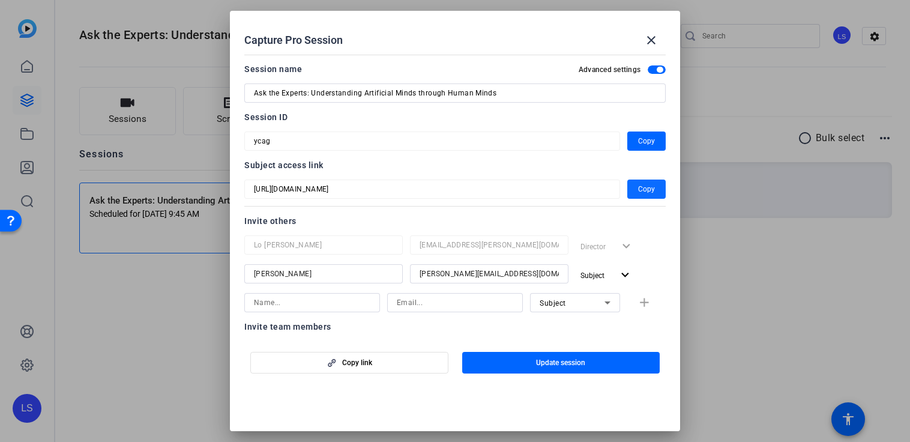
click at [646, 187] on span "Copy" at bounding box center [646, 189] width 17 height 14
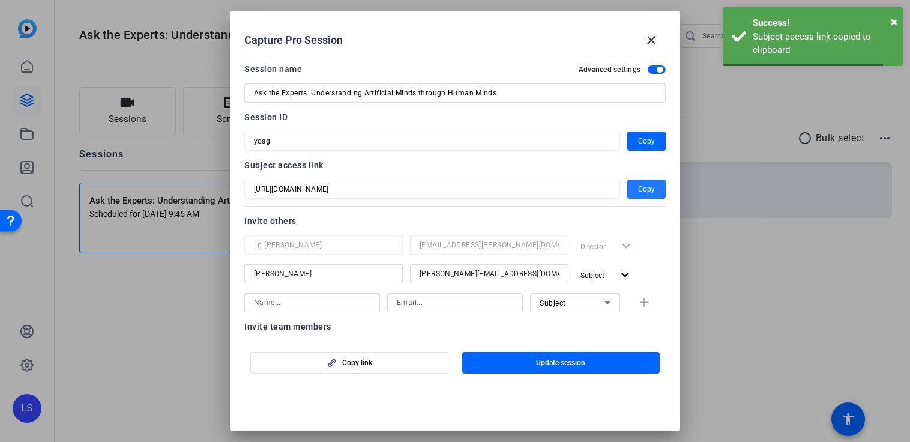
click at [794, 268] on div at bounding box center [455, 221] width 910 height 442
